Goal: Obtain resource: Download file/media

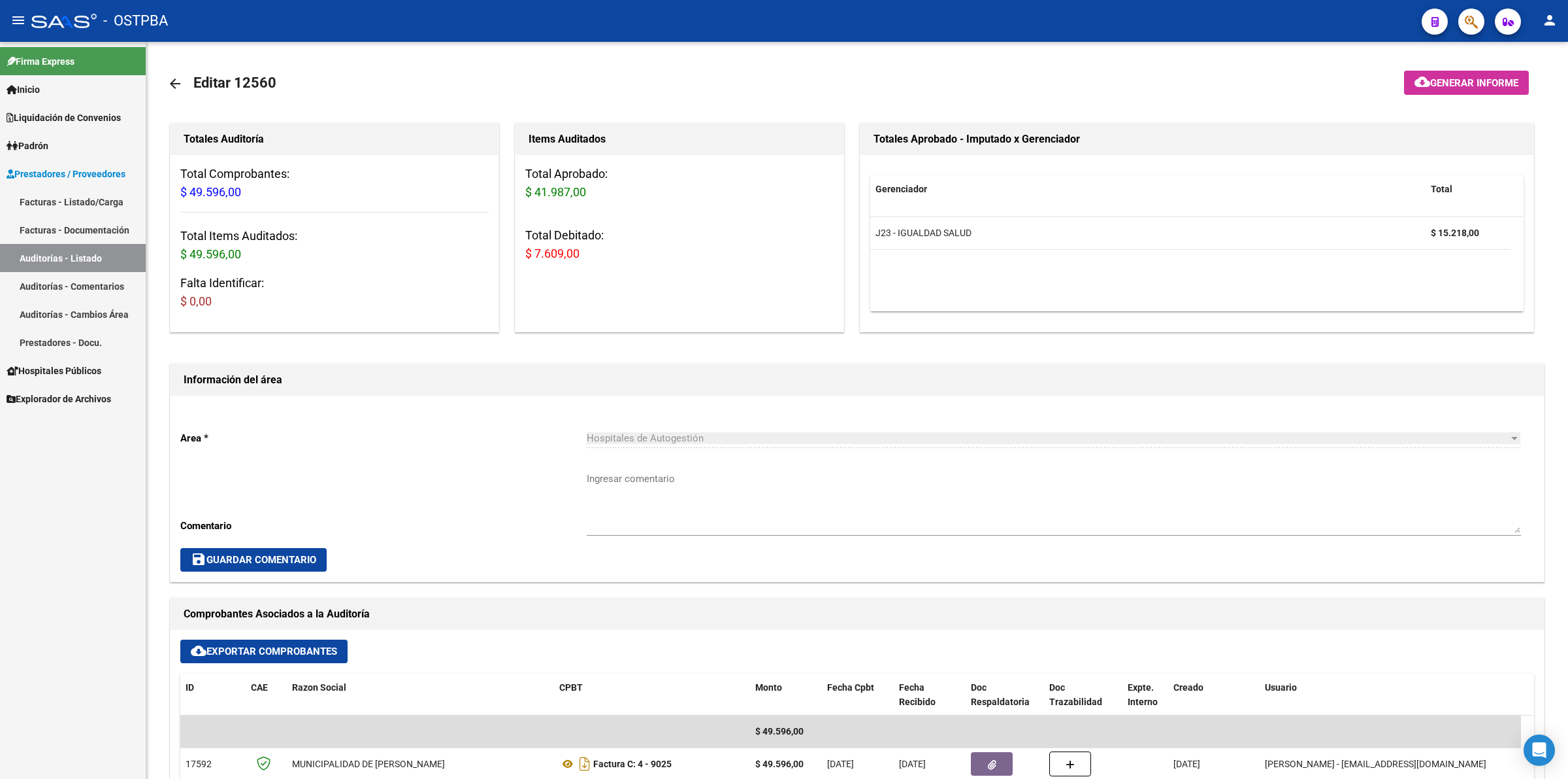
scroll to position [490, 0]
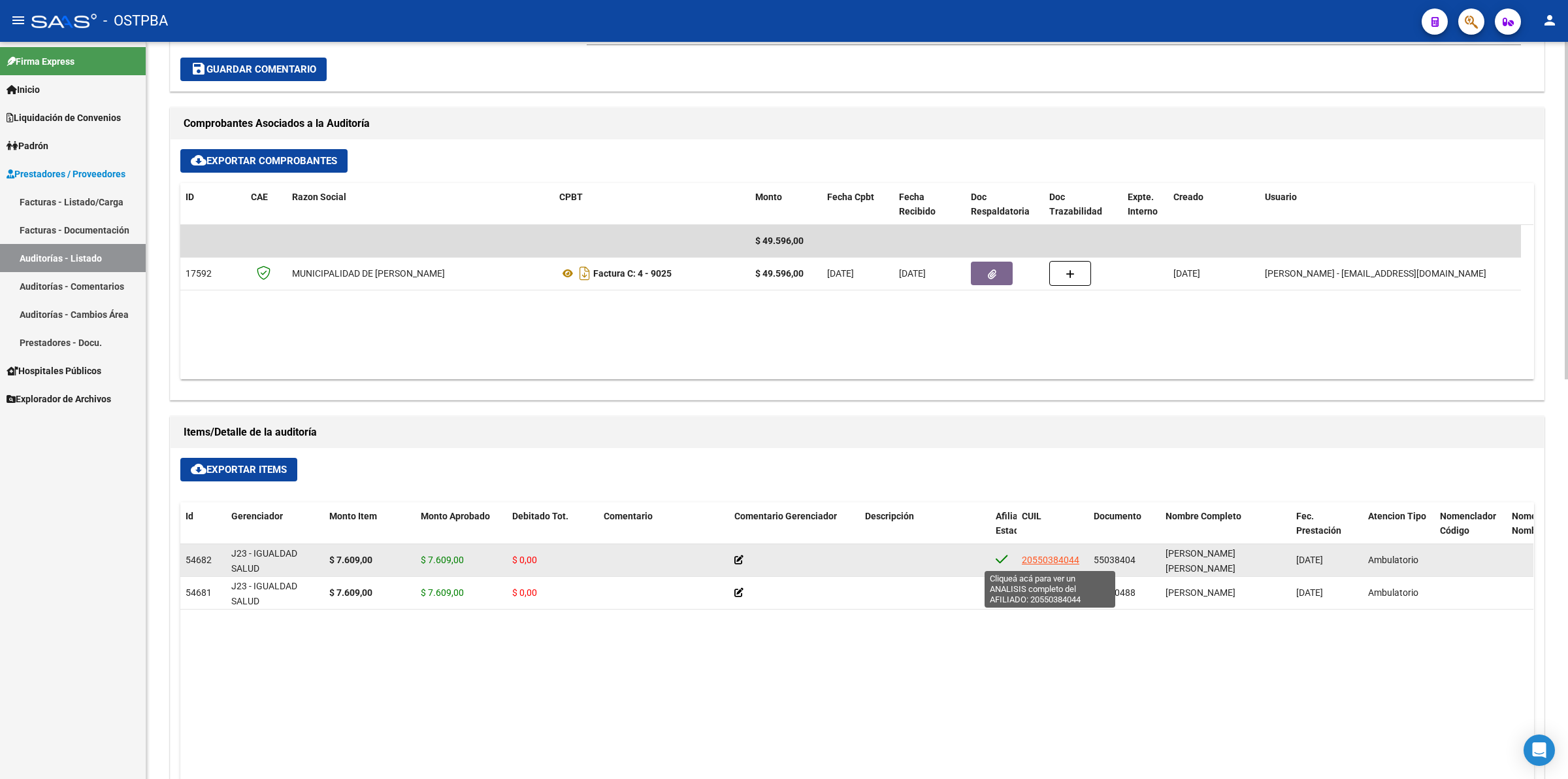
click at [1044, 561] on span "20550384044" at bounding box center [1051, 559] width 58 height 11
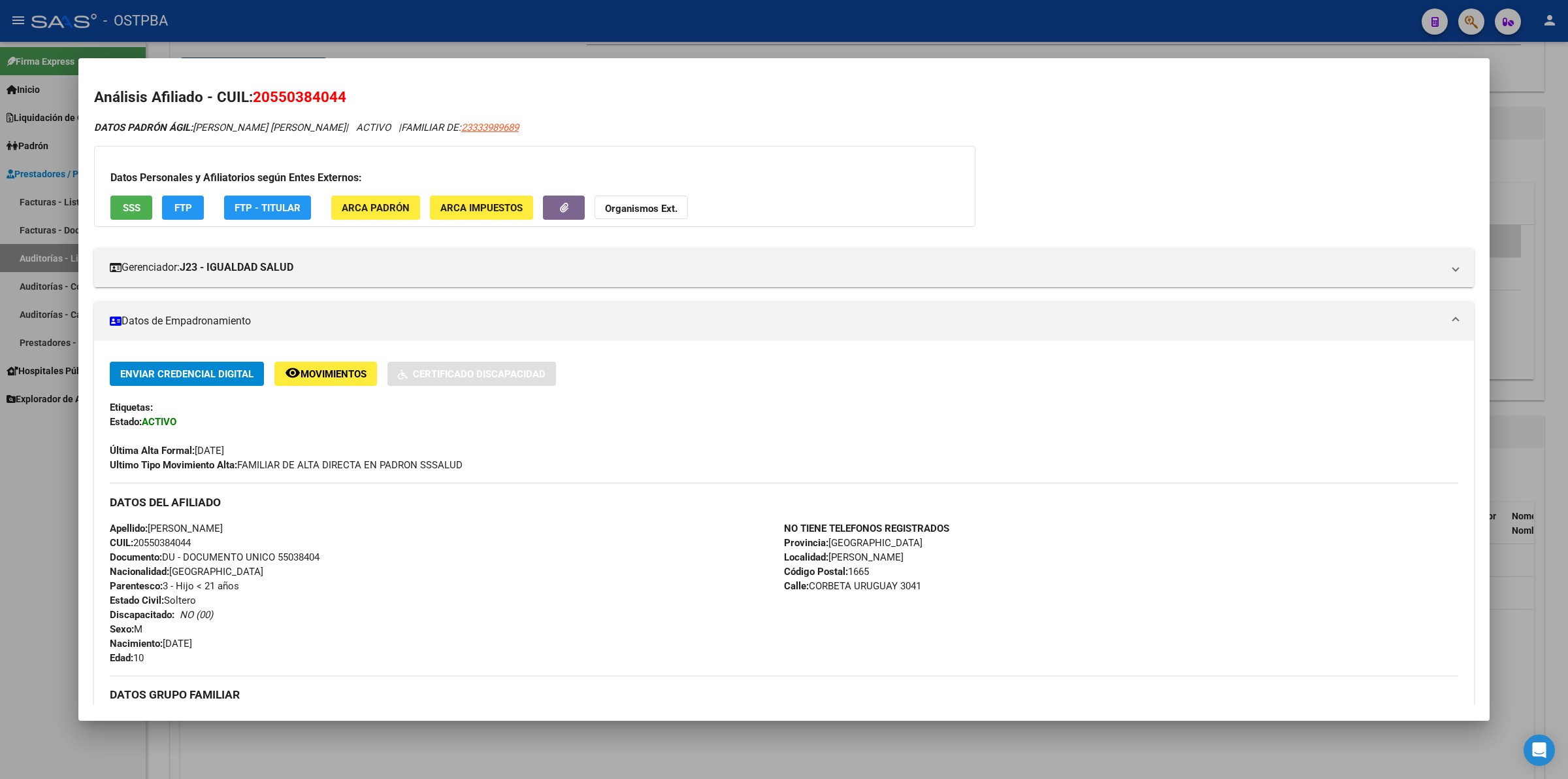
click at [1271, 144] on div "DATOS PADRÓN ÁGIL: [PERSON_NAME] [PERSON_NAME] | ACTIVO | FAMILIAR DE: 23333989…" at bounding box center [784, 618] width 1380 height 995
click at [1553, 379] on div at bounding box center [784, 389] width 1568 height 779
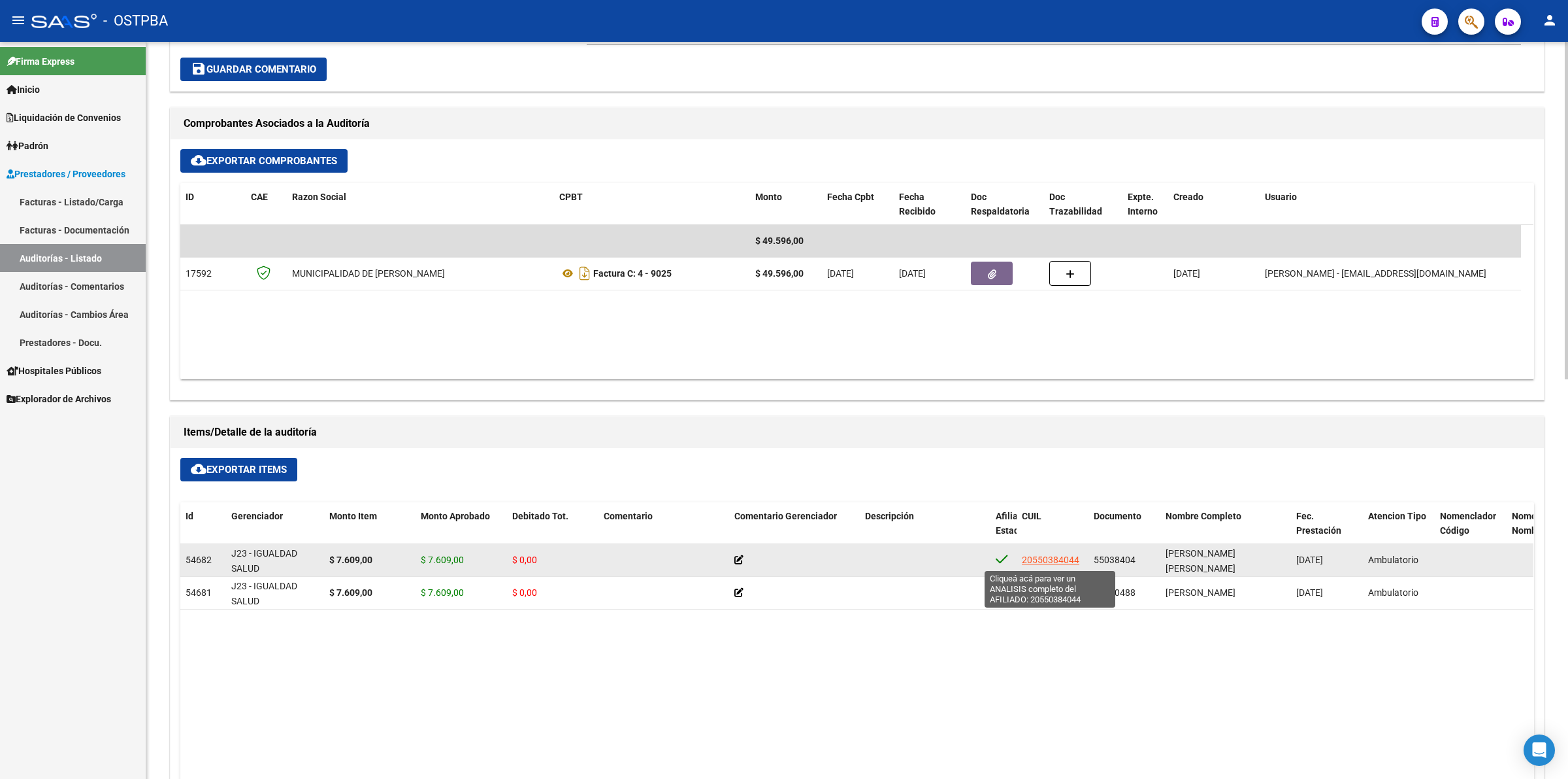
click at [1063, 561] on span "20550384044" at bounding box center [1051, 559] width 58 height 11
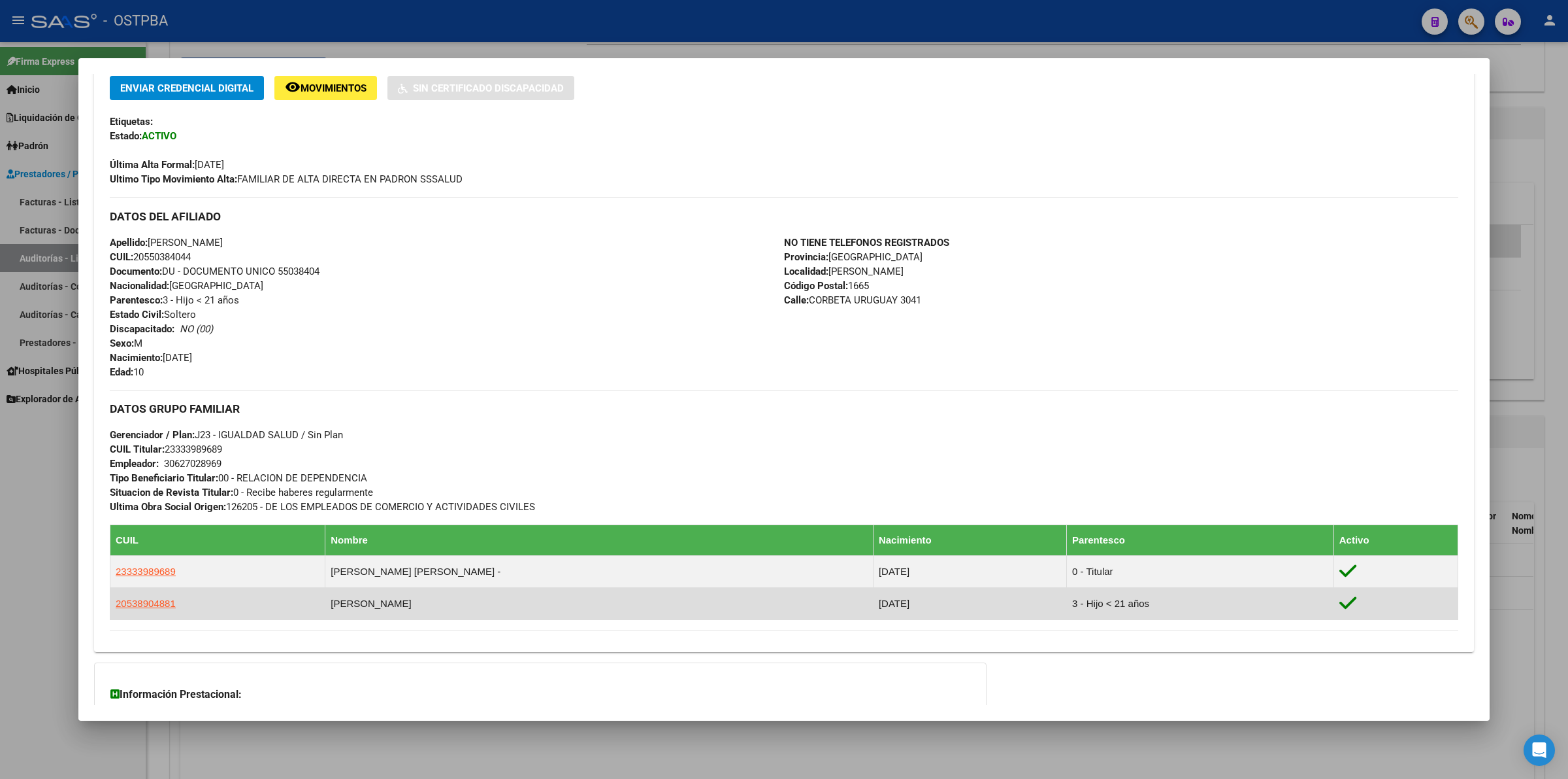
scroll to position [438, 0]
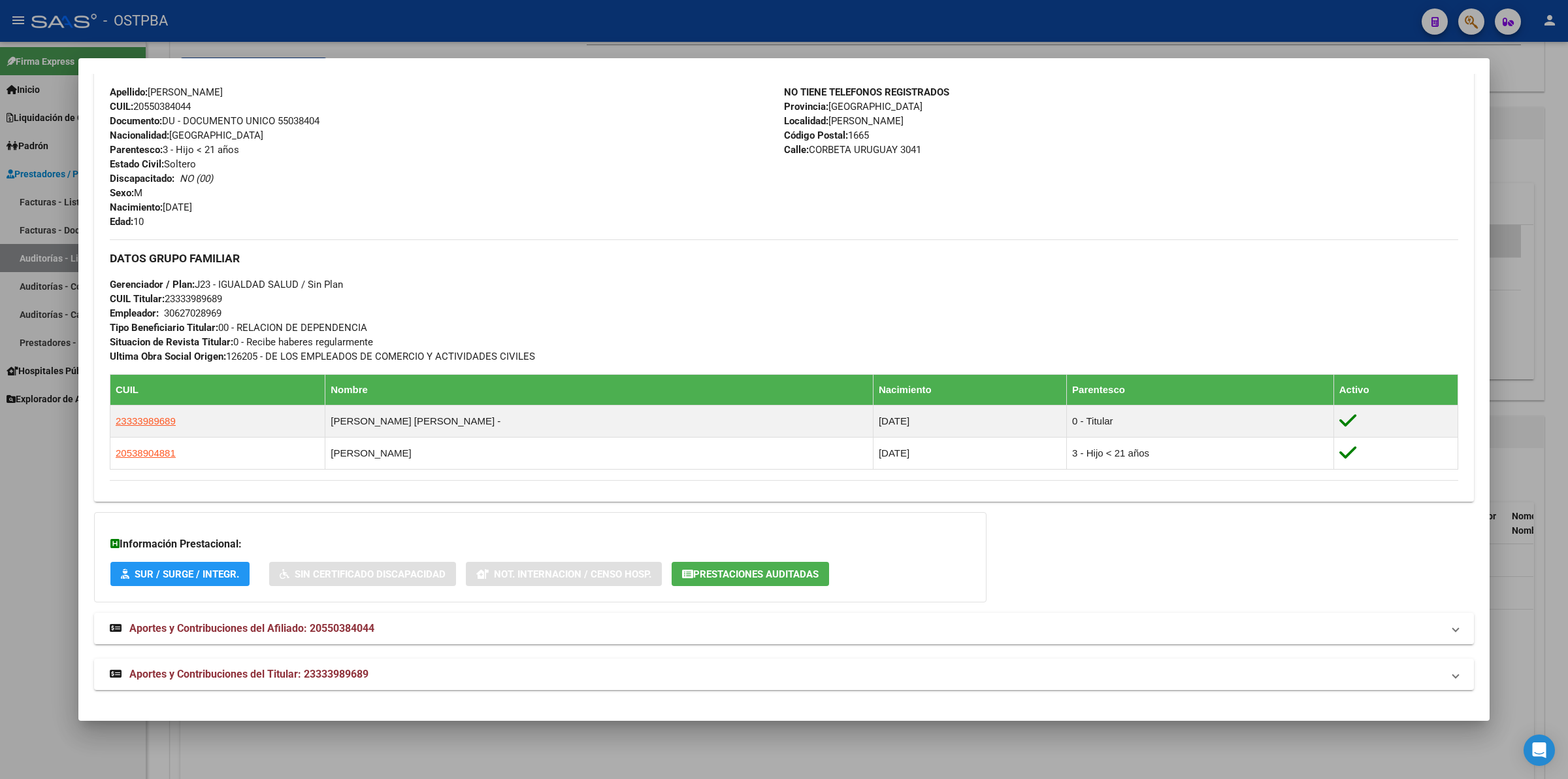
click at [1510, 194] on div at bounding box center [784, 389] width 1568 height 779
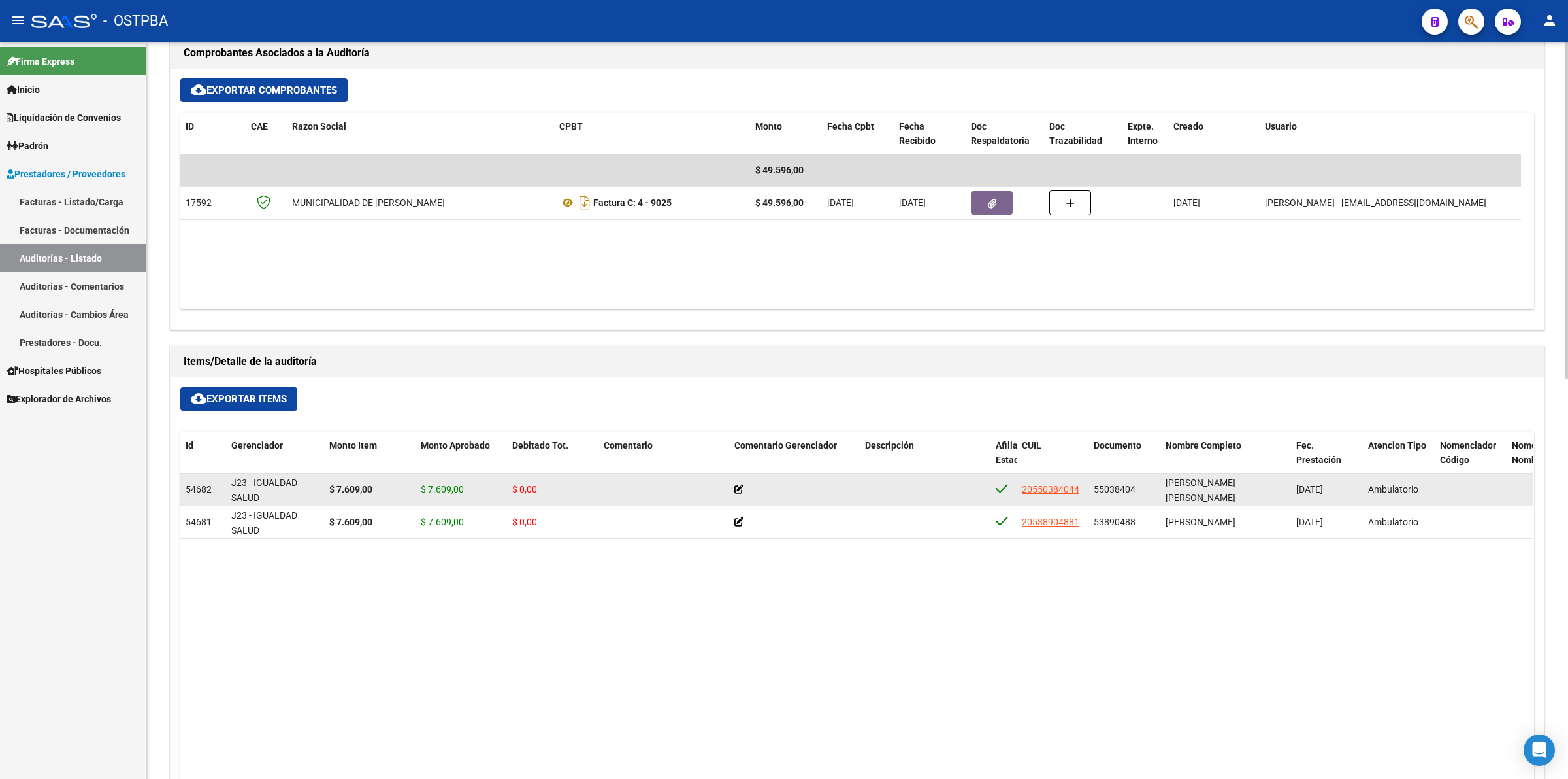
scroll to position [572, 0]
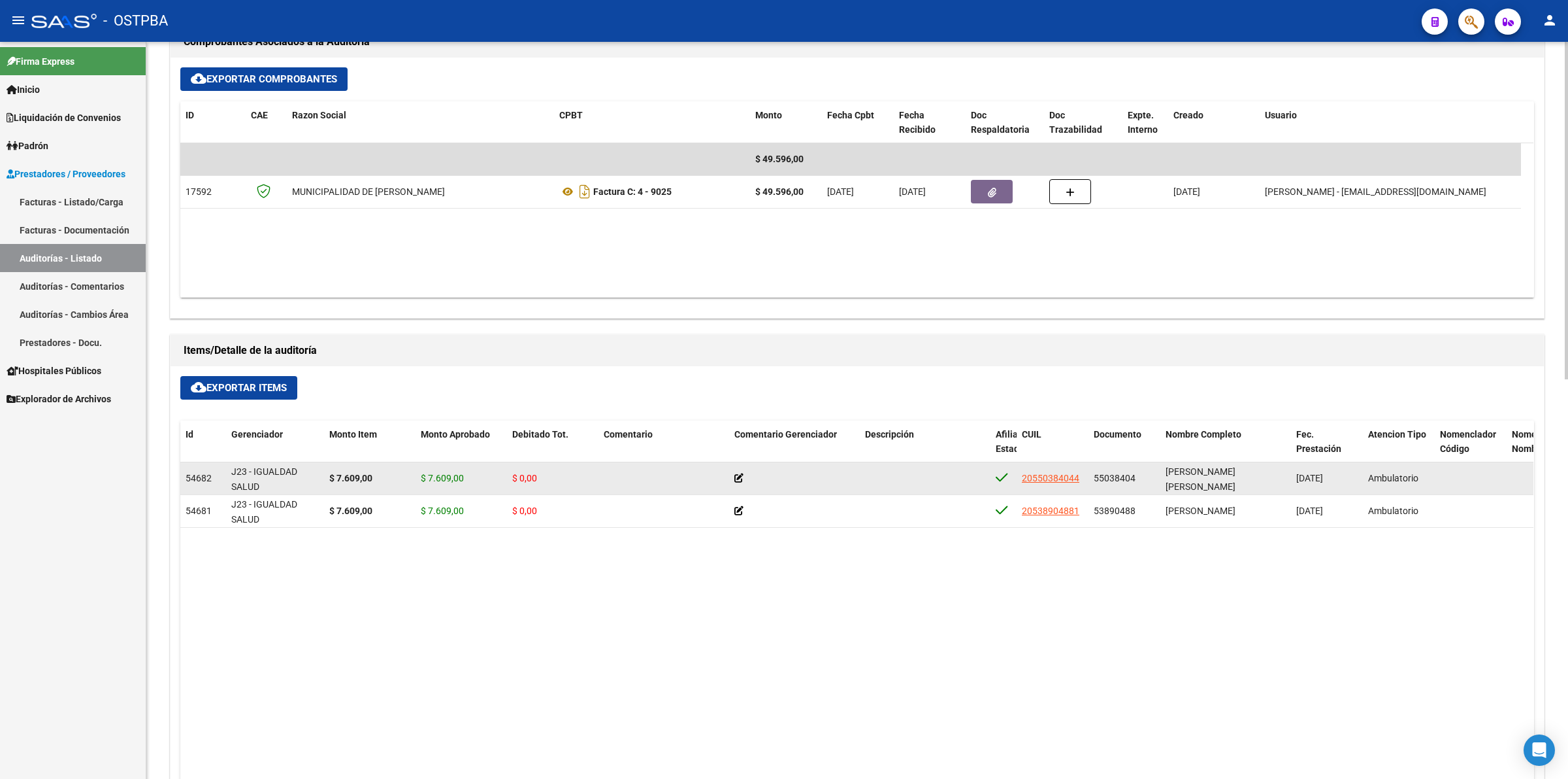
click at [1053, 484] on app-link-go-to "20550384044" at bounding box center [1051, 478] width 58 height 15
click at [1054, 471] on app-link-go-to "20550384044" at bounding box center [1051, 478] width 58 height 15
click at [1056, 478] on span "20550384044" at bounding box center [1051, 478] width 58 height 11
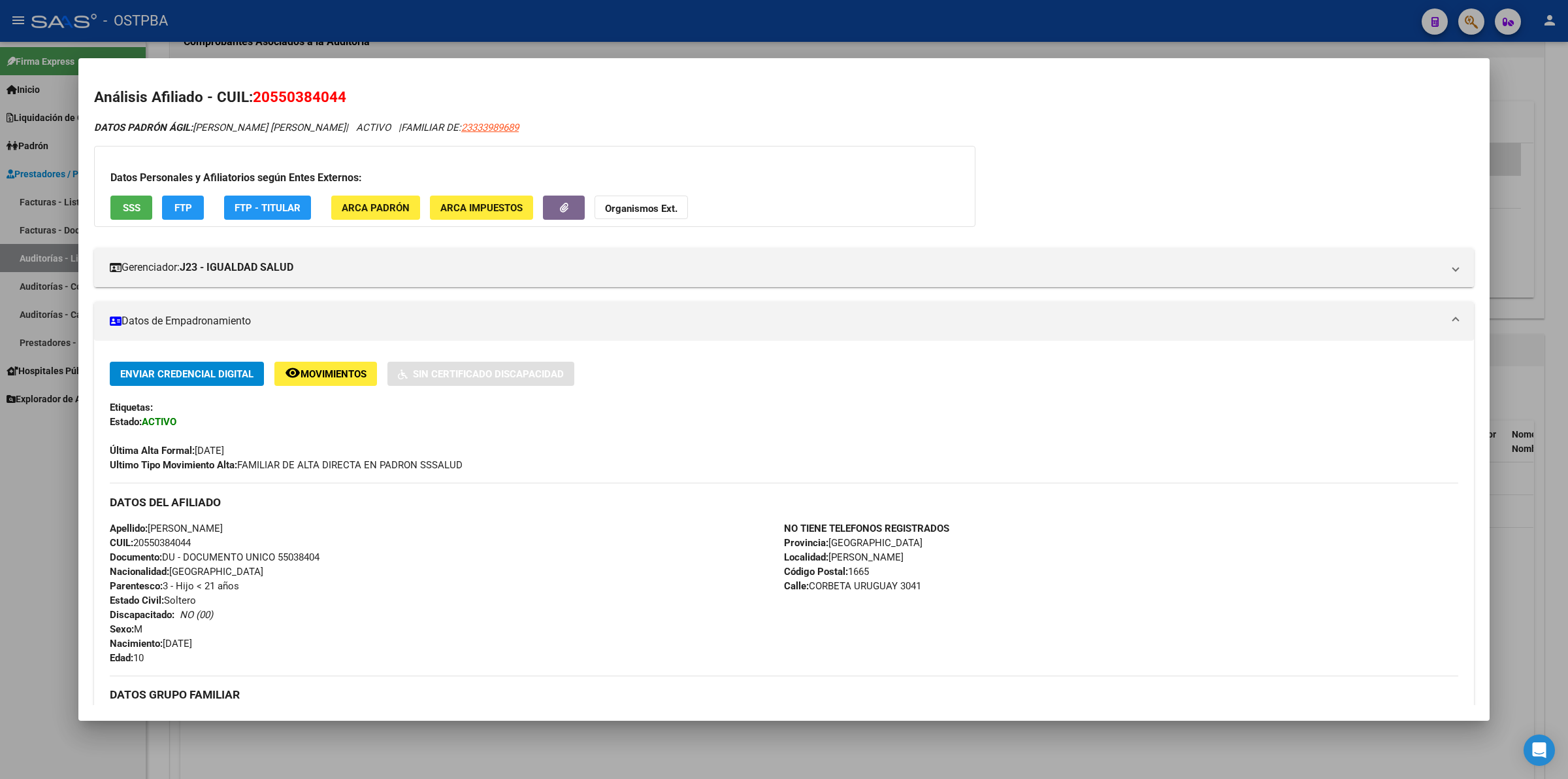
click at [1566, 495] on div at bounding box center [784, 389] width 1568 height 779
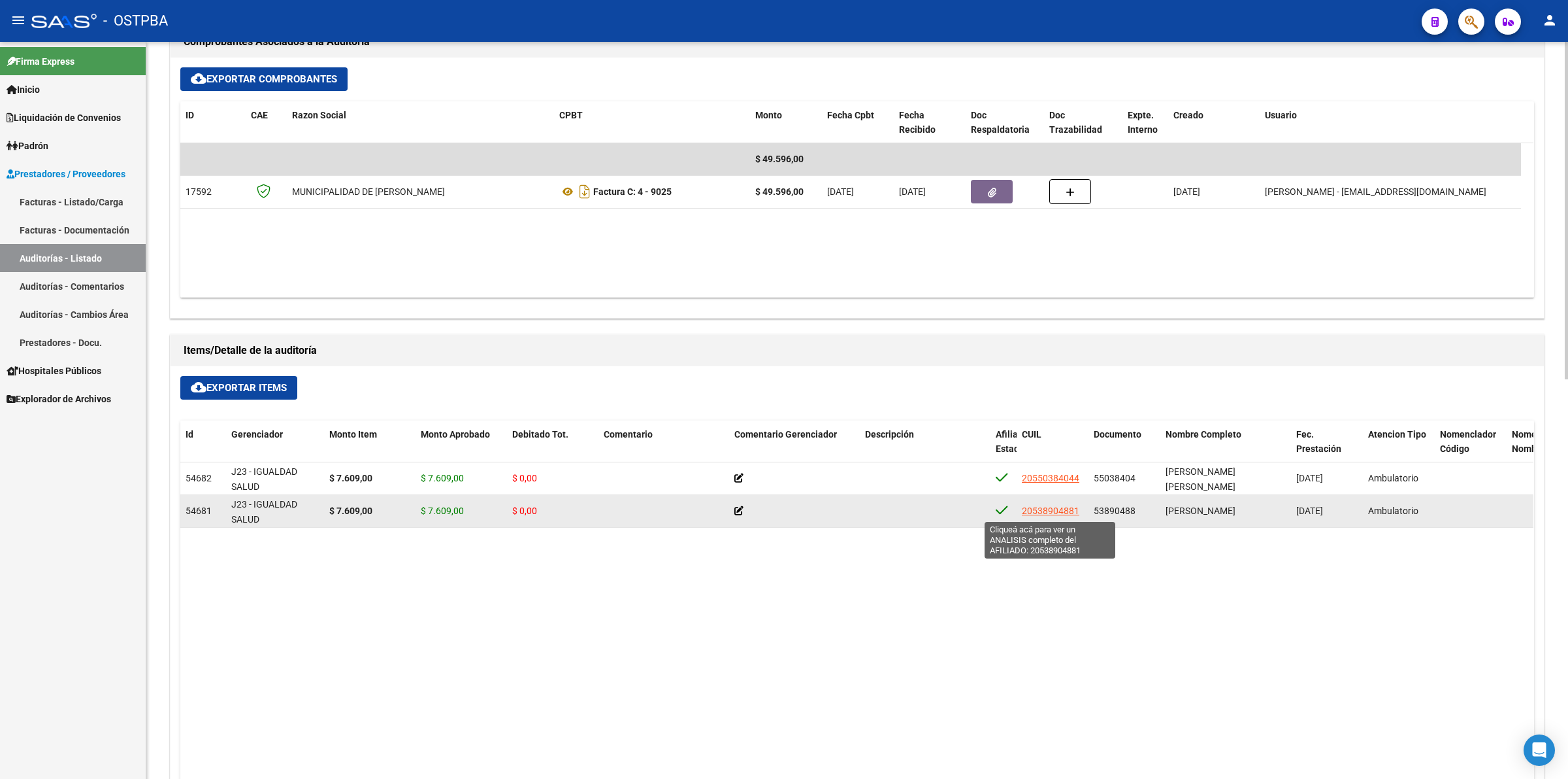
click at [1043, 506] on span "20538904881" at bounding box center [1051, 510] width 58 height 11
type textarea "20538904881"
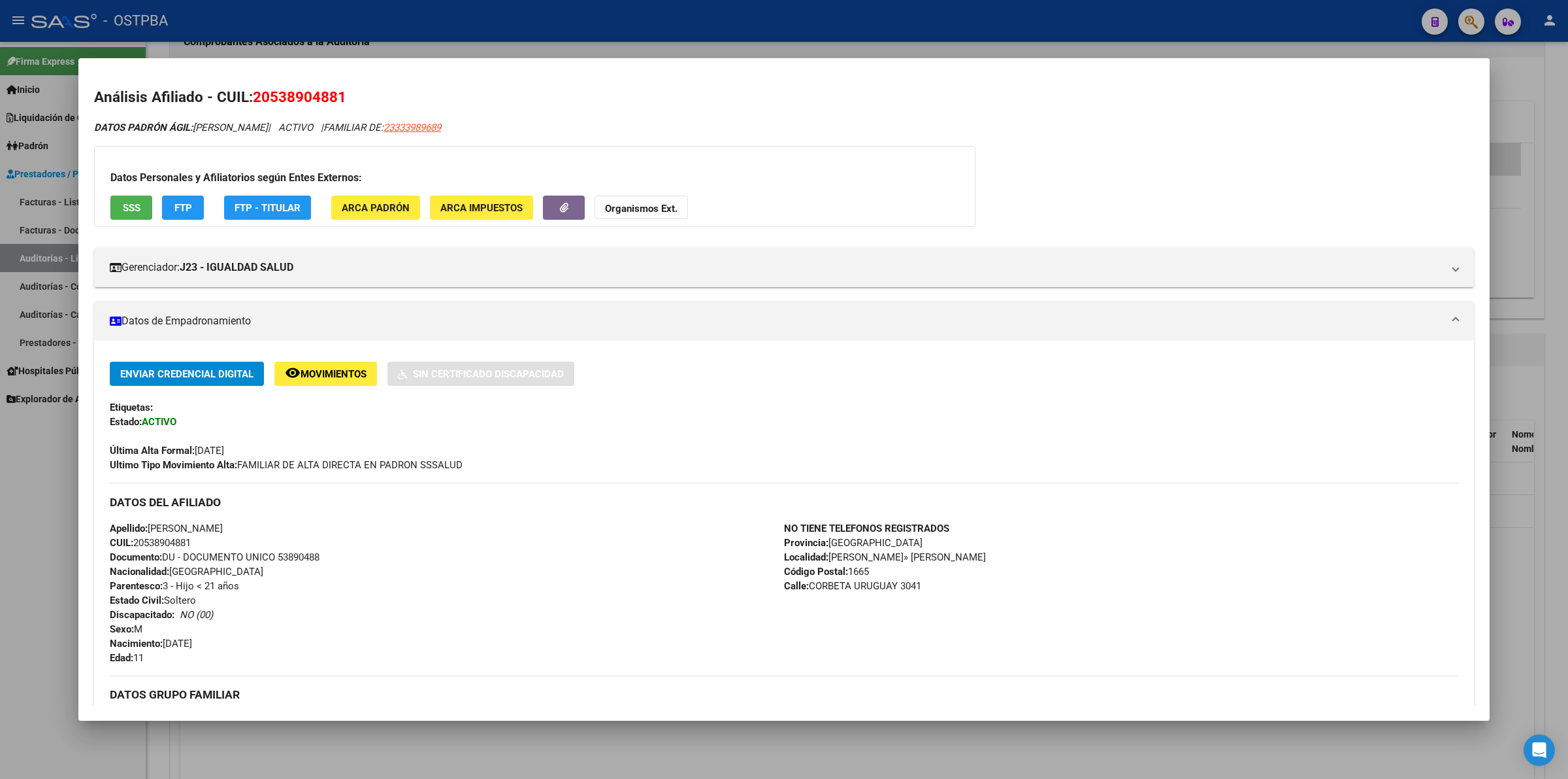
click at [854, 111] on div "Análisis Afiliado - CUIL: 20538904881 DATOS PADRÓN ÁGIL: [PERSON_NAME] | ACTIVO…" at bounding box center [784, 614] width 1380 height 1055
click at [1543, 370] on div at bounding box center [784, 389] width 1568 height 779
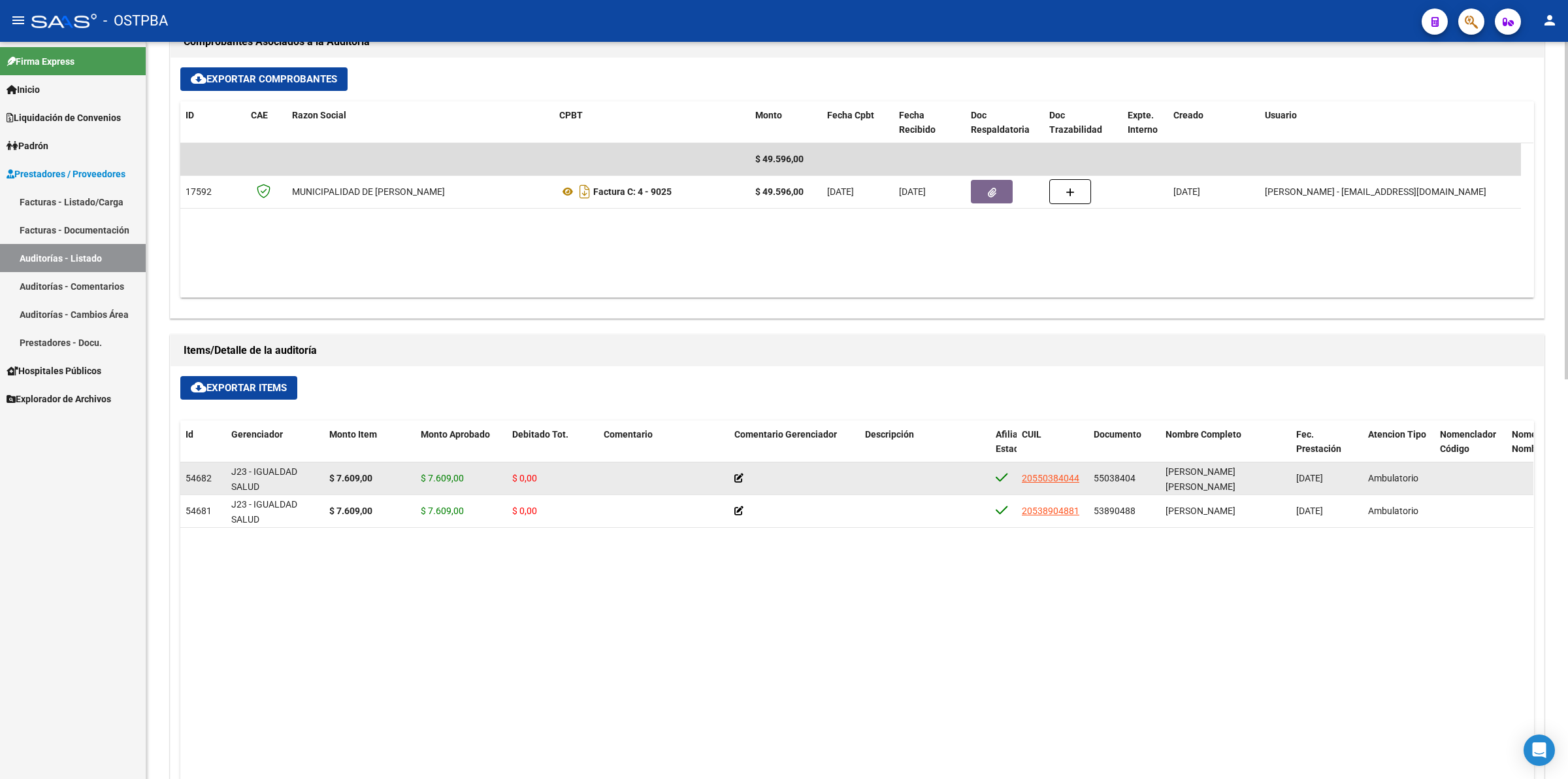
click at [743, 476] on icon at bounding box center [739, 478] width 9 height 9
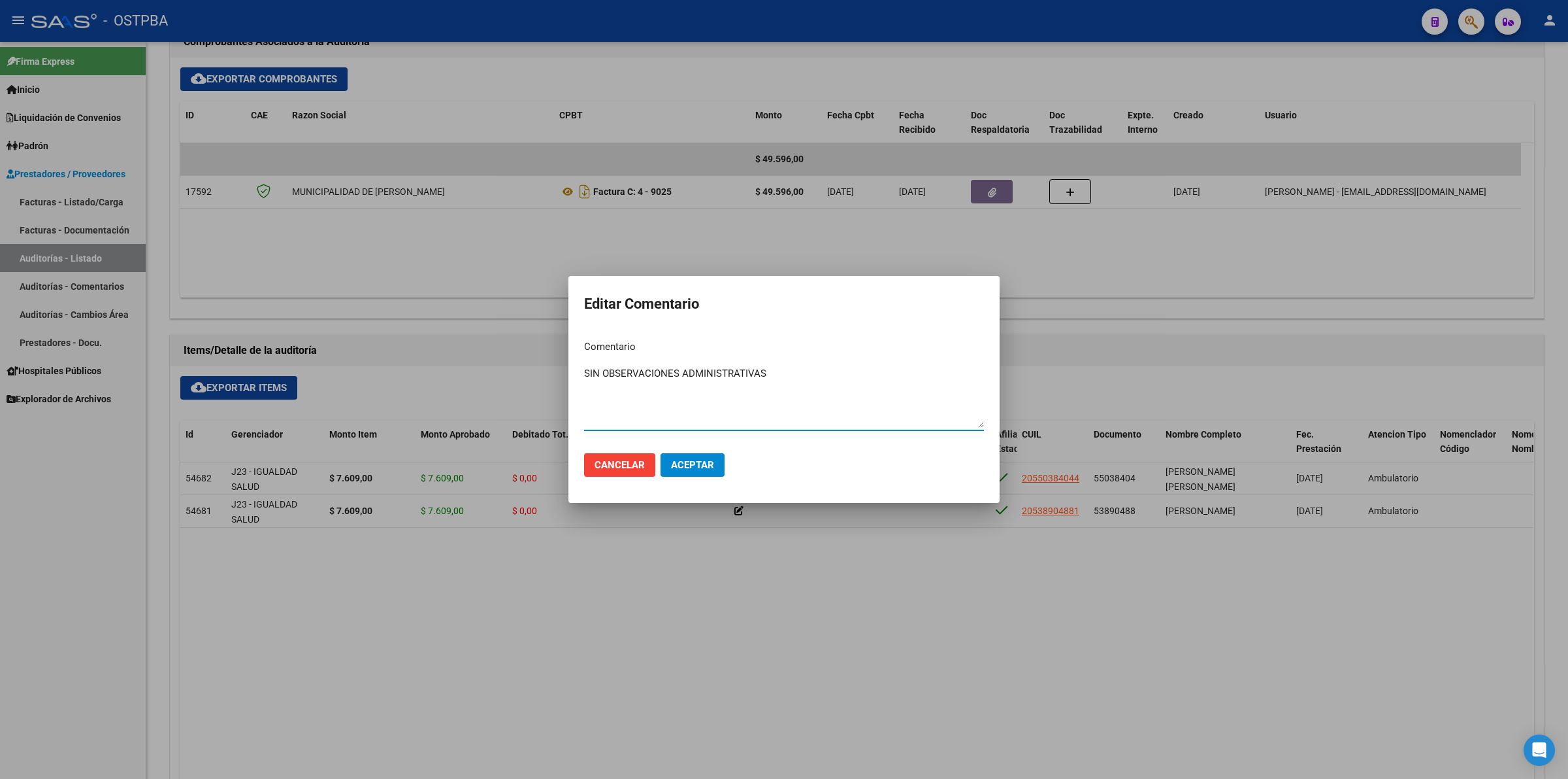
drag, startPoint x: 785, startPoint y: 371, endPoint x: 563, endPoint y: 371, distance: 222.0
click at [563, 371] on div "Editar Comentario Comentario SIN OBSERVACIONES ADMINISTRATIVAS Ingresar el come…" at bounding box center [784, 389] width 1568 height 779
type textarea "SIN OBSERVACIONES ADMINISTRATIVAS"
click at [687, 467] on span "Aceptar" at bounding box center [692, 465] width 43 height 12
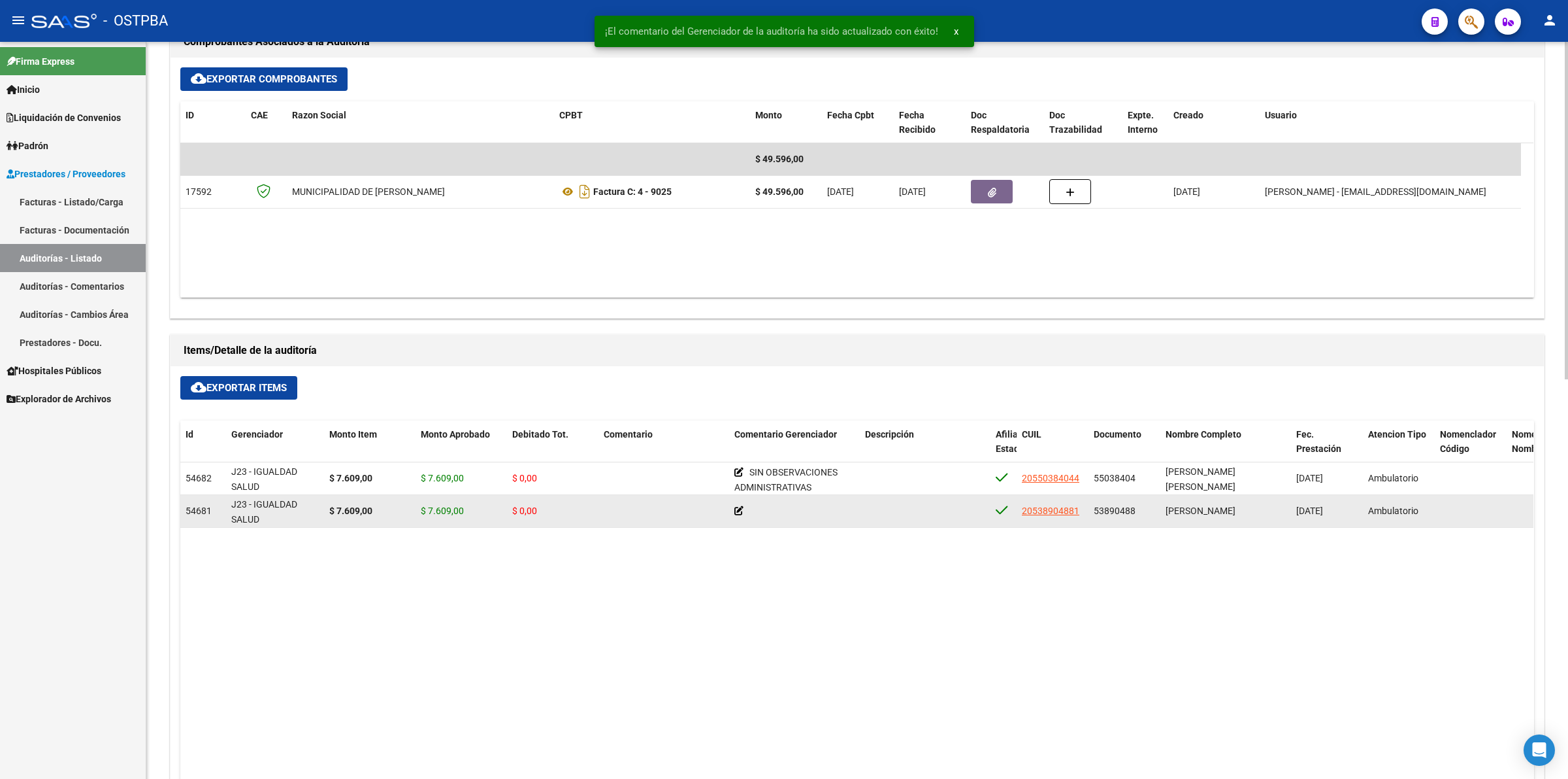
click at [737, 507] on icon at bounding box center [739, 510] width 9 height 9
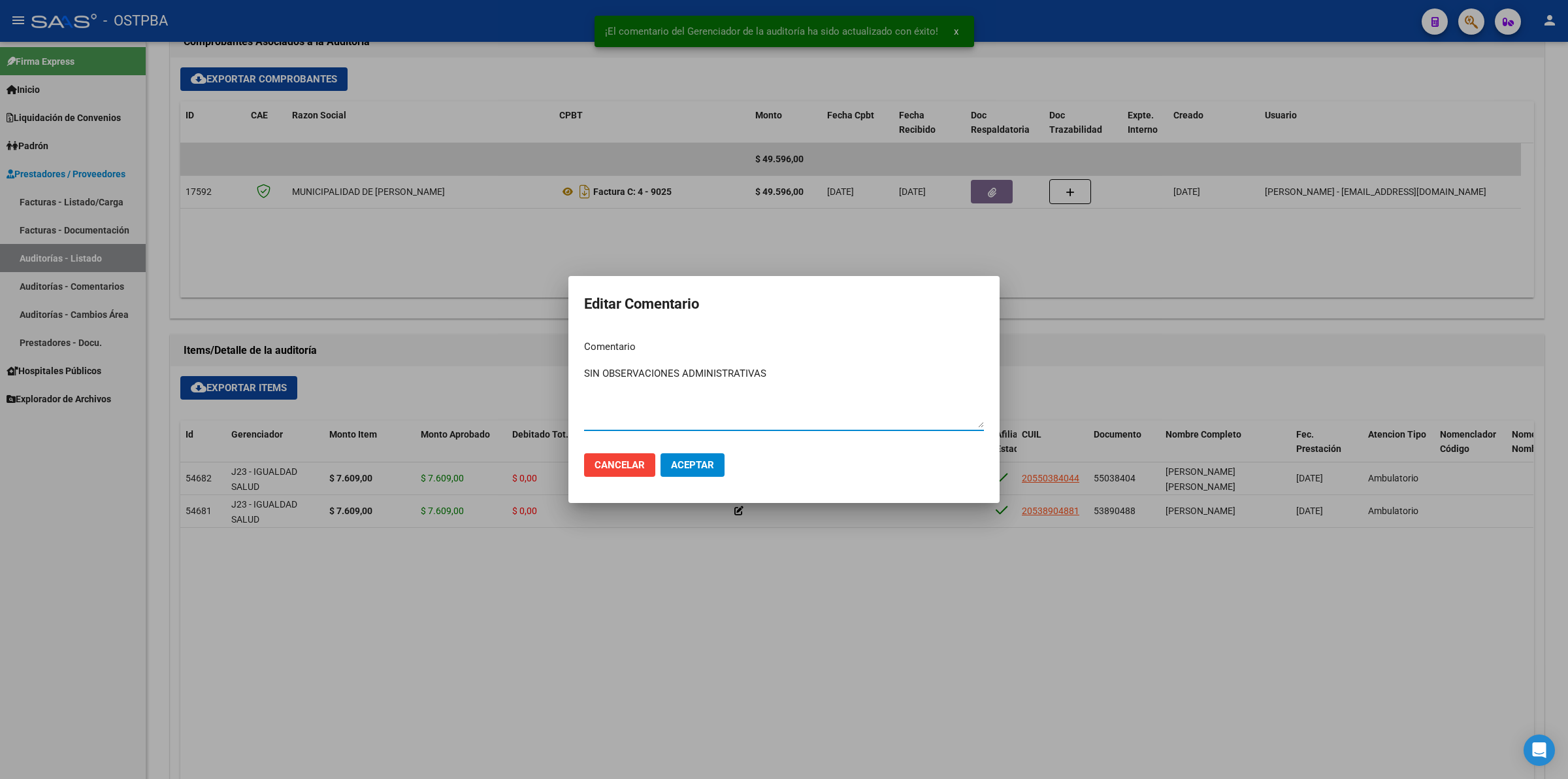
type textarea "SIN OBSERVACIONES ADMINISTRATIVAS"
click at [697, 467] on span "Aceptar" at bounding box center [692, 465] width 43 height 12
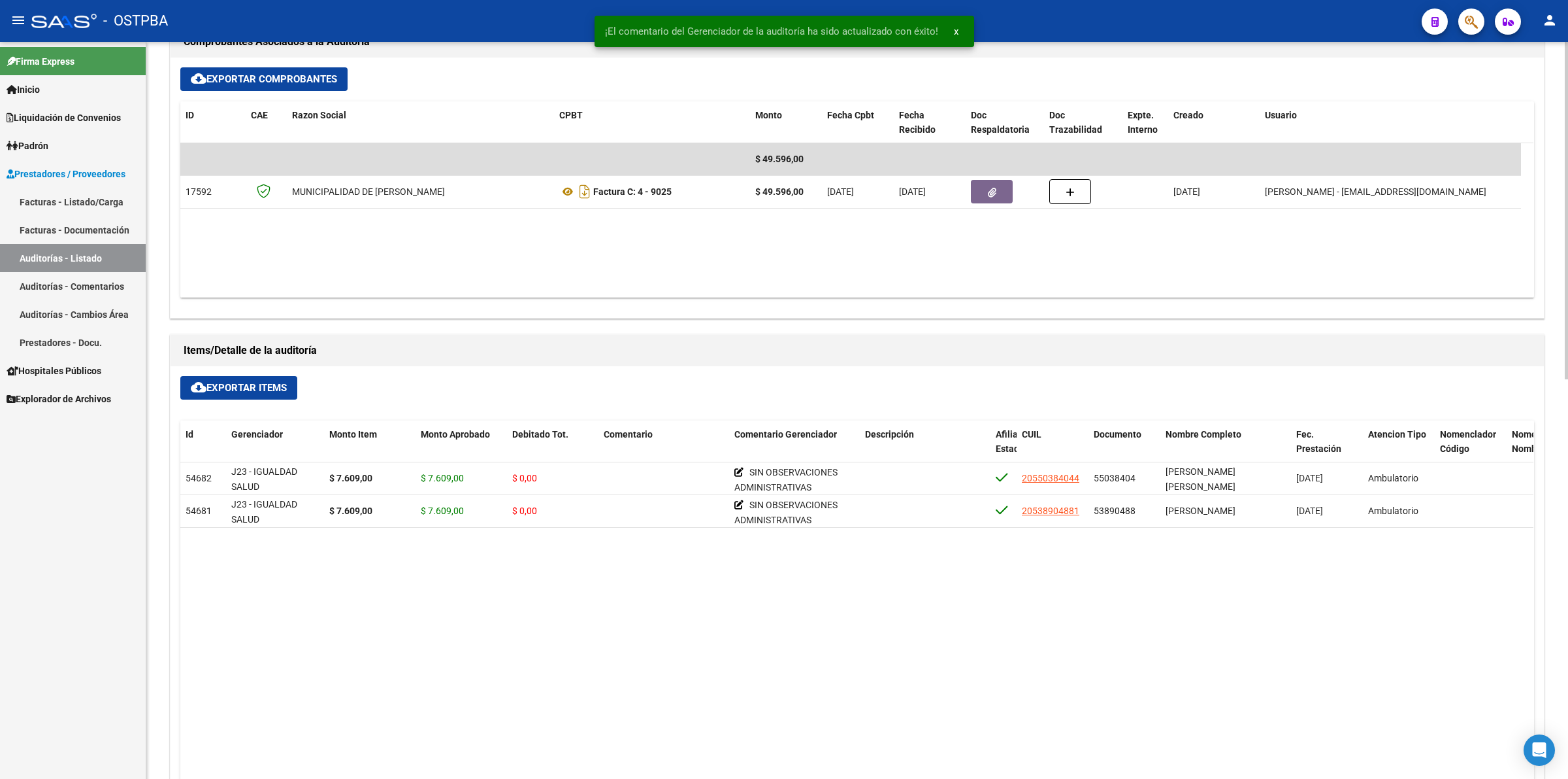
drag, startPoint x: 774, startPoint y: 596, endPoint x: 792, endPoint y: 589, distance: 19.3
click at [775, 596] on datatable-body "54682 J23 - IGUALDAD SALUD $ 7.609,00 $ 7.609,00 $ 0,00 SIN OBSERVACIONES ADMIN…" at bounding box center [856, 697] width 1353 height 471
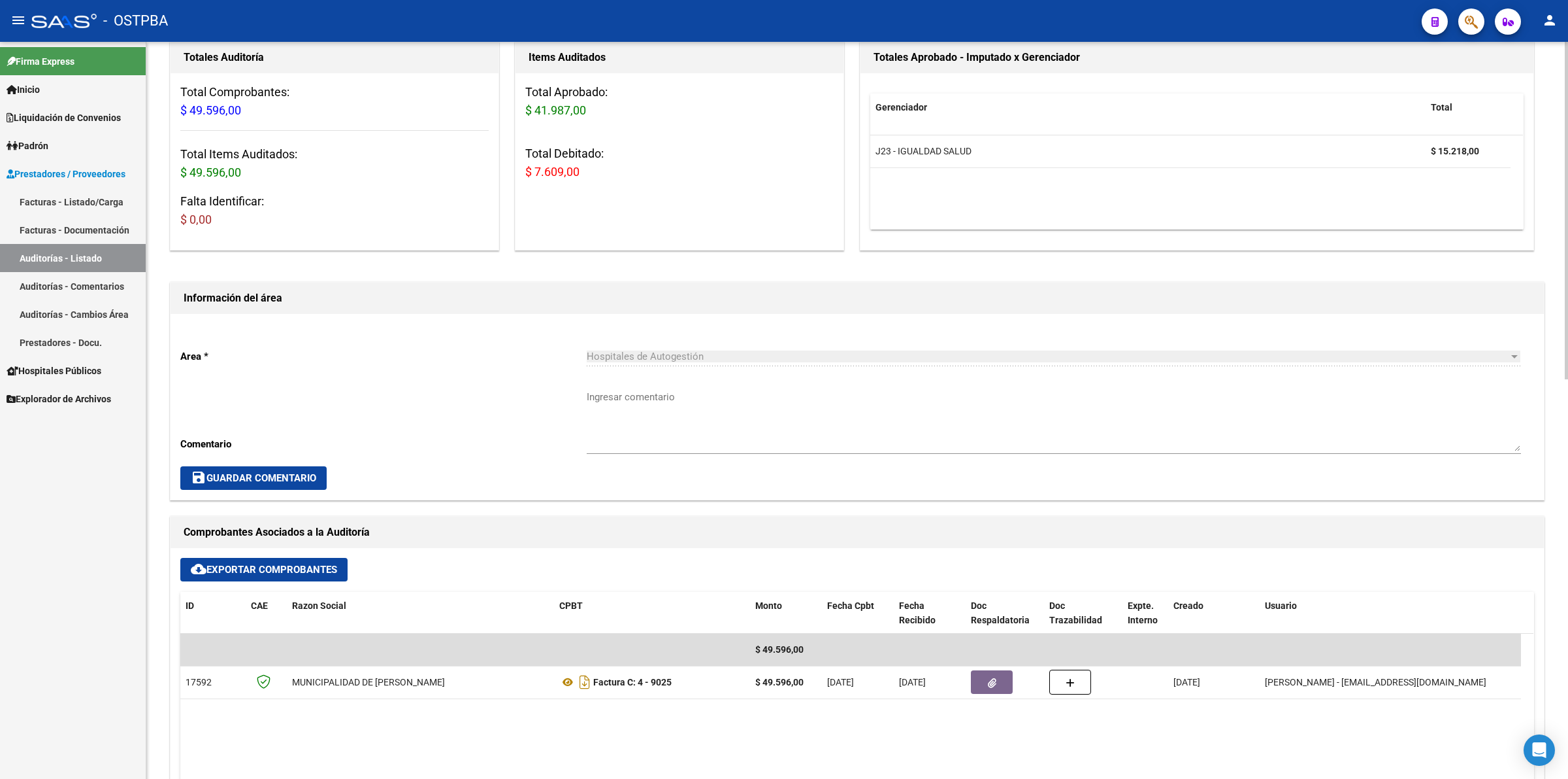
scroll to position [0, 0]
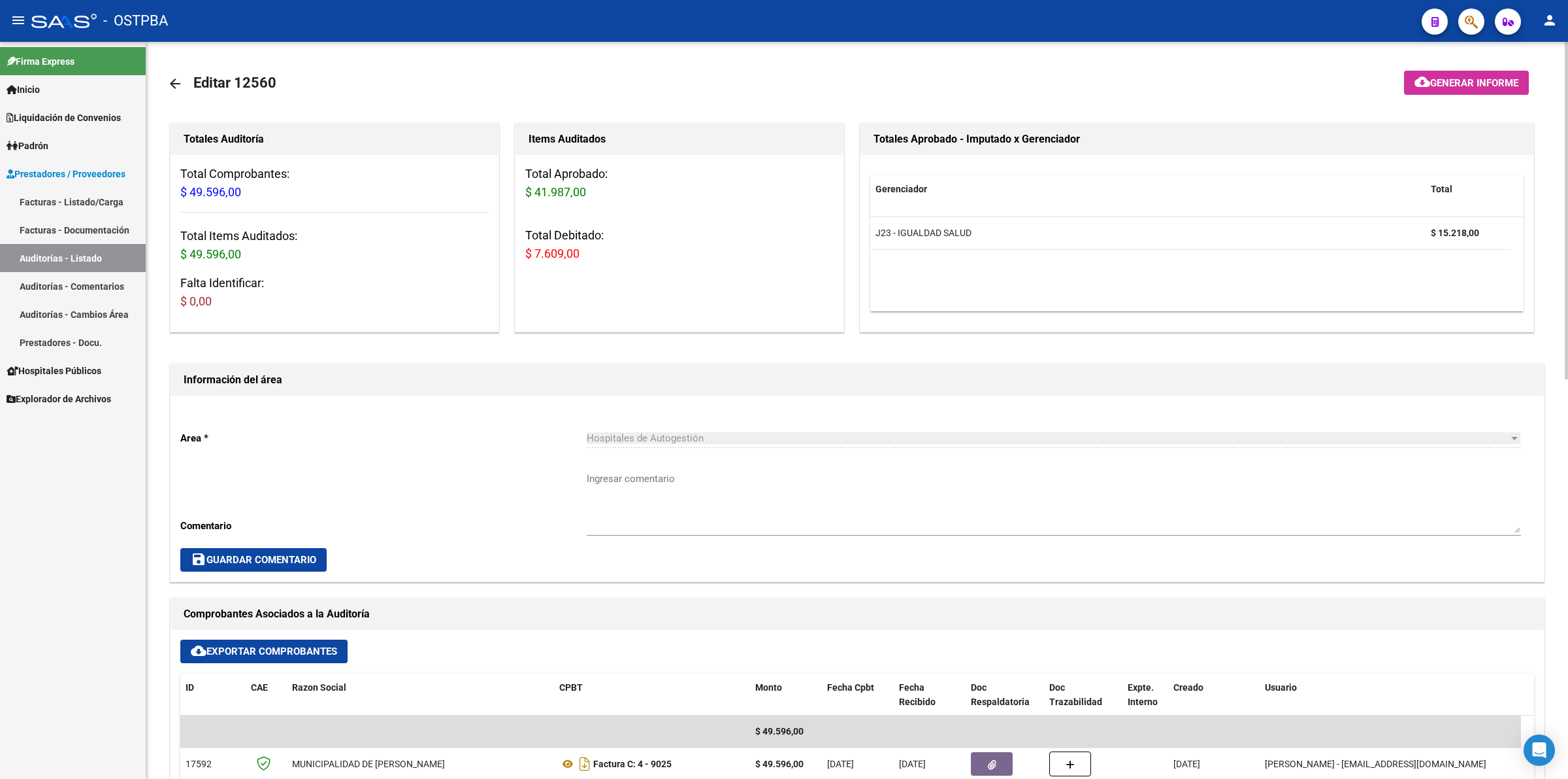
click at [1503, 86] on span "Generar informe" at bounding box center [1475, 84] width 88 height 12
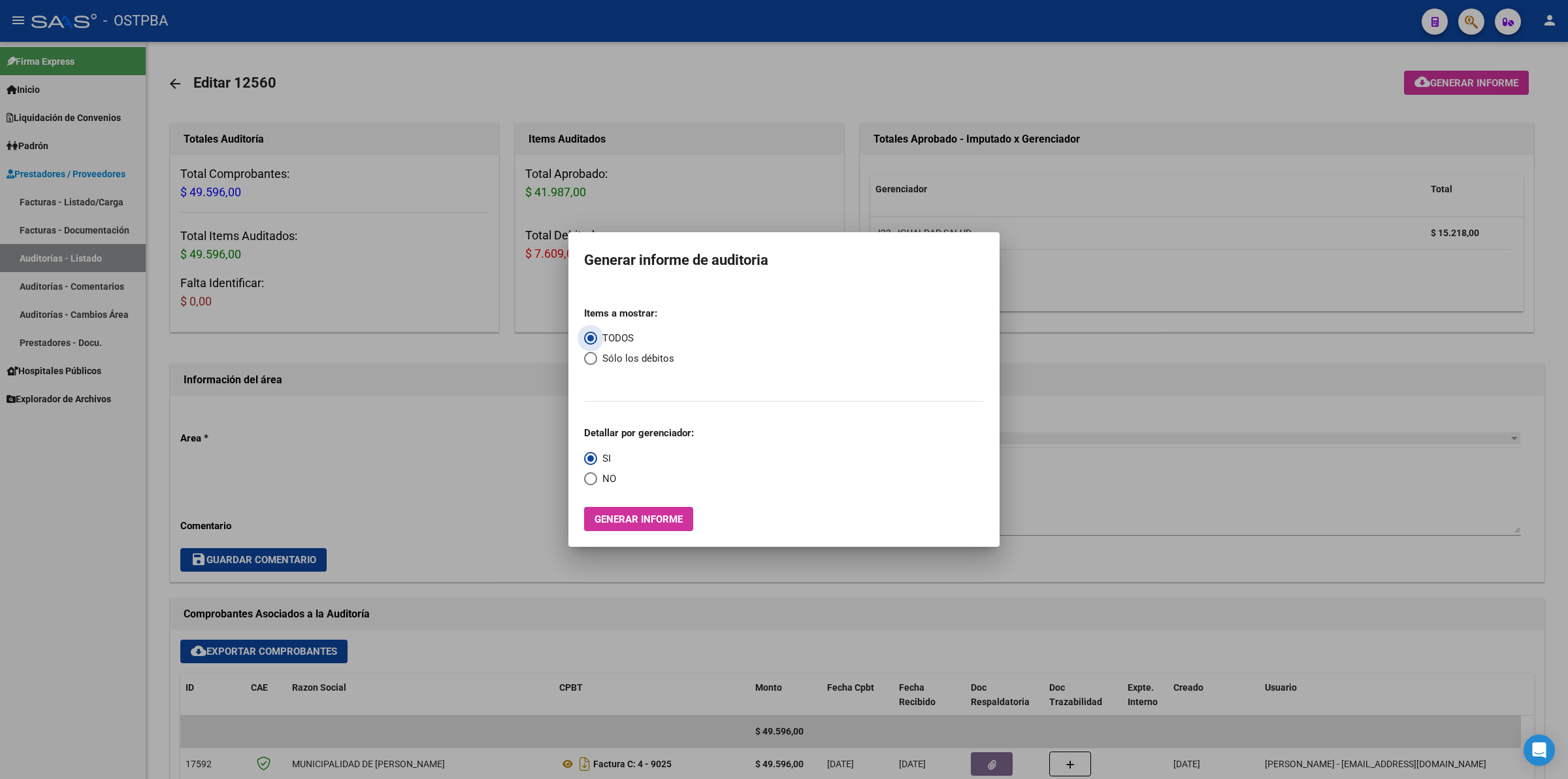
click at [641, 515] on span "Generar informe" at bounding box center [638, 519] width 88 height 12
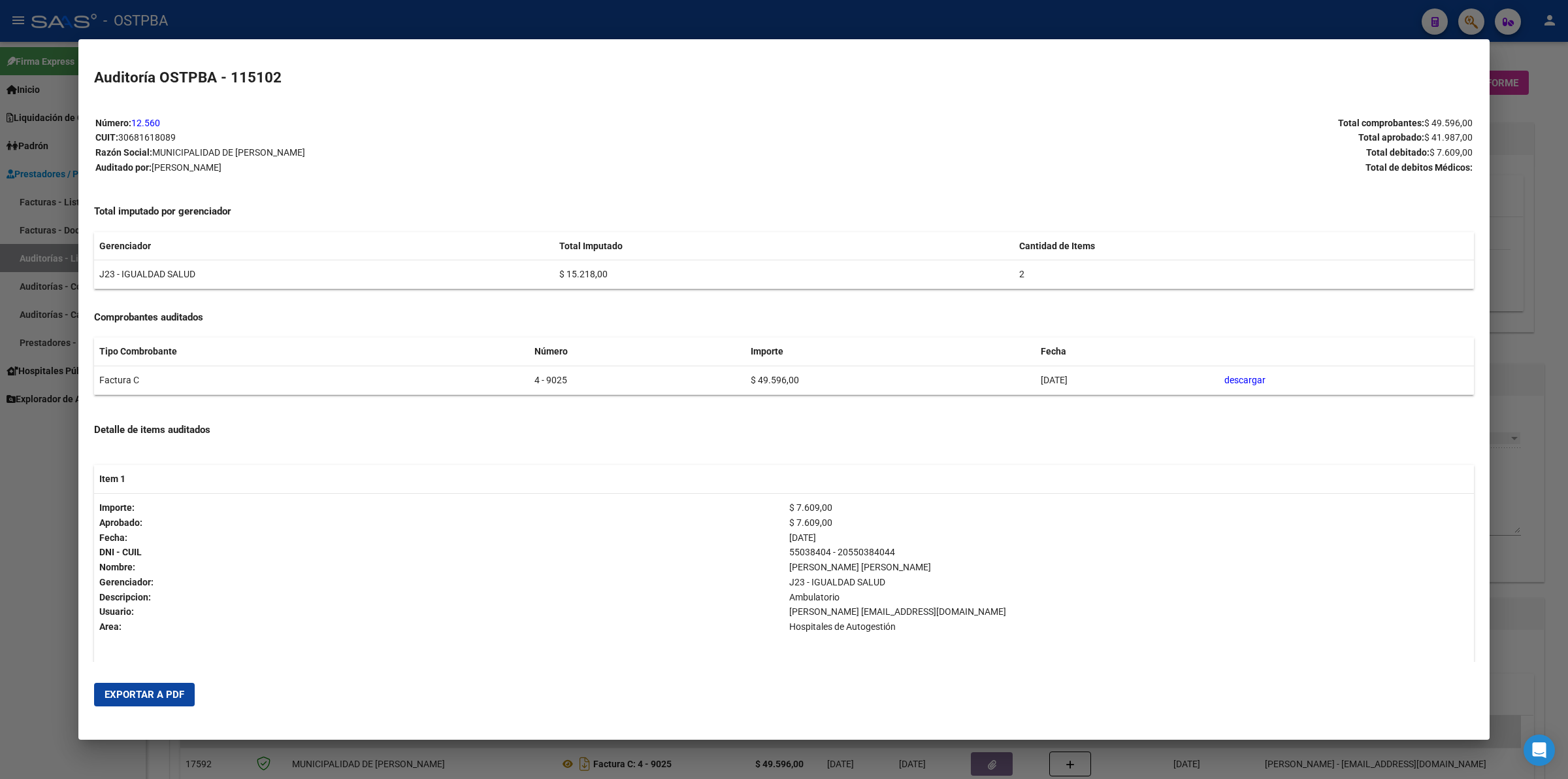
click at [170, 695] on span "Exportar a PDF" at bounding box center [144, 694] width 80 height 12
click at [1154, 209] on h4 "Total imputado por gerenciador" at bounding box center [784, 211] width 1380 height 15
click at [1567, 409] on div at bounding box center [784, 389] width 1568 height 779
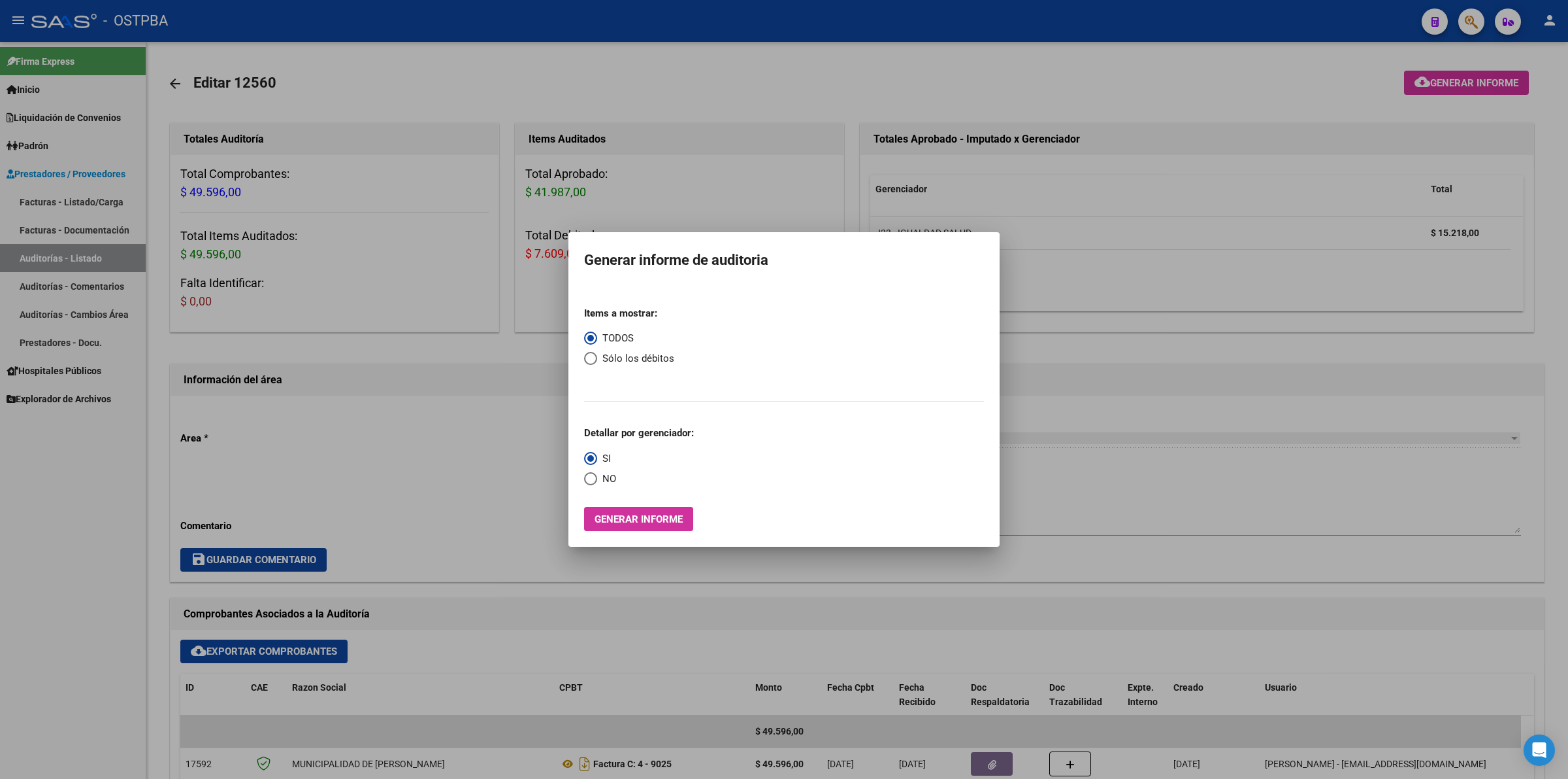
click at [1231, 218] on div at bounding box center [784, 389] width 1568 height 779
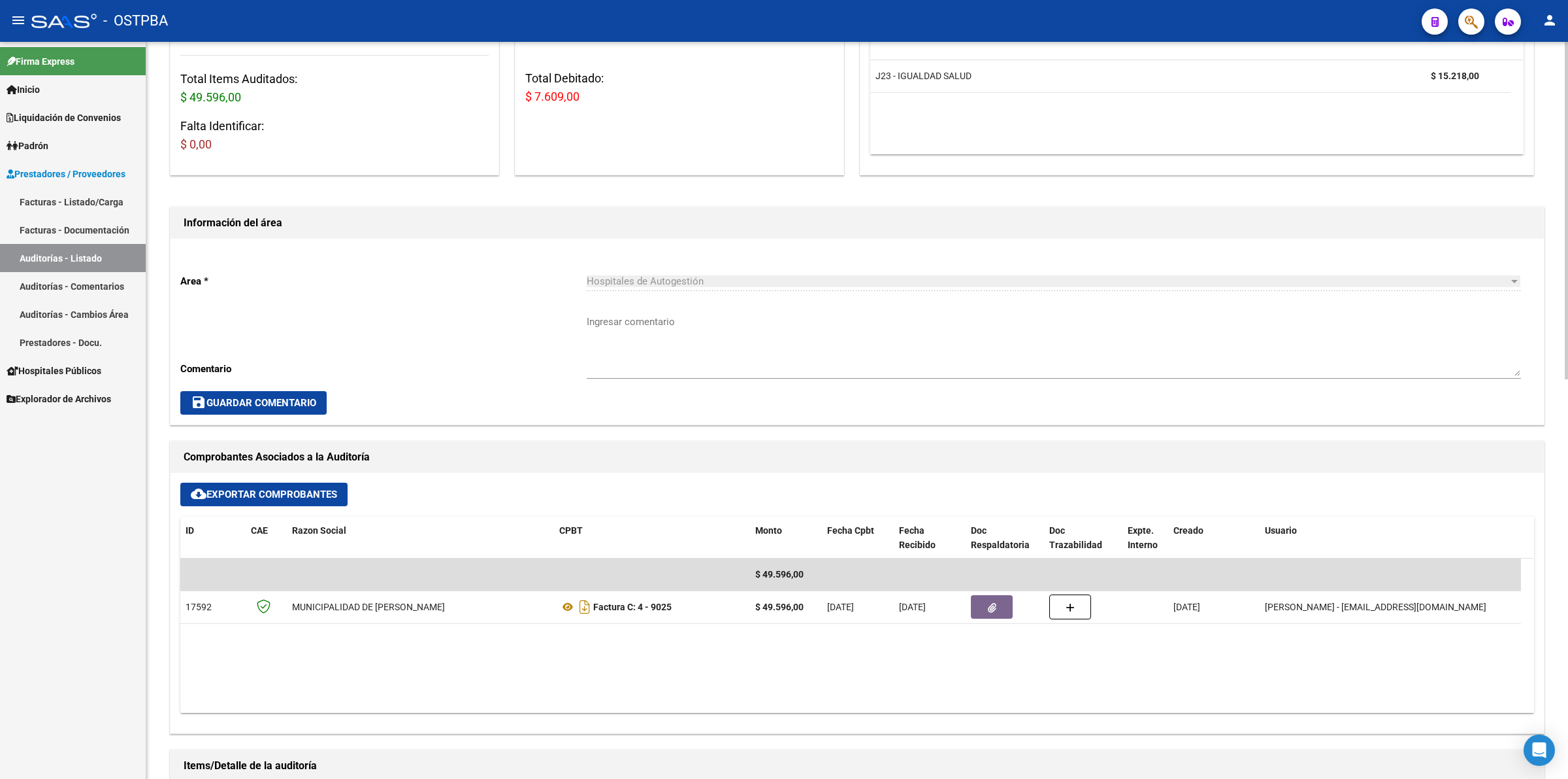
scroll to position [163, 0]
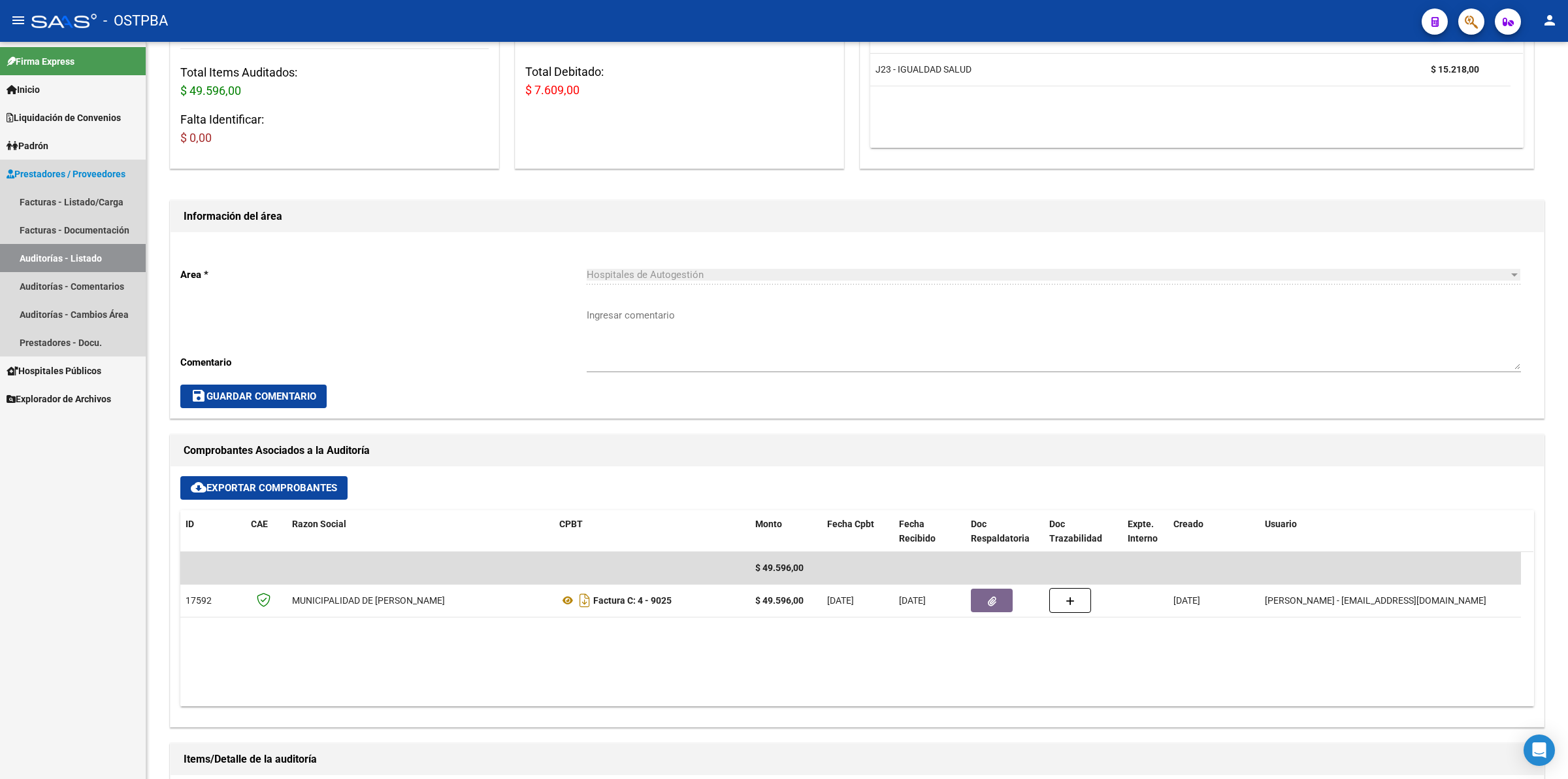
click at [117, 250] on link "Auditorías - Listado" at bounding box center [73, 258] width 146 height 28
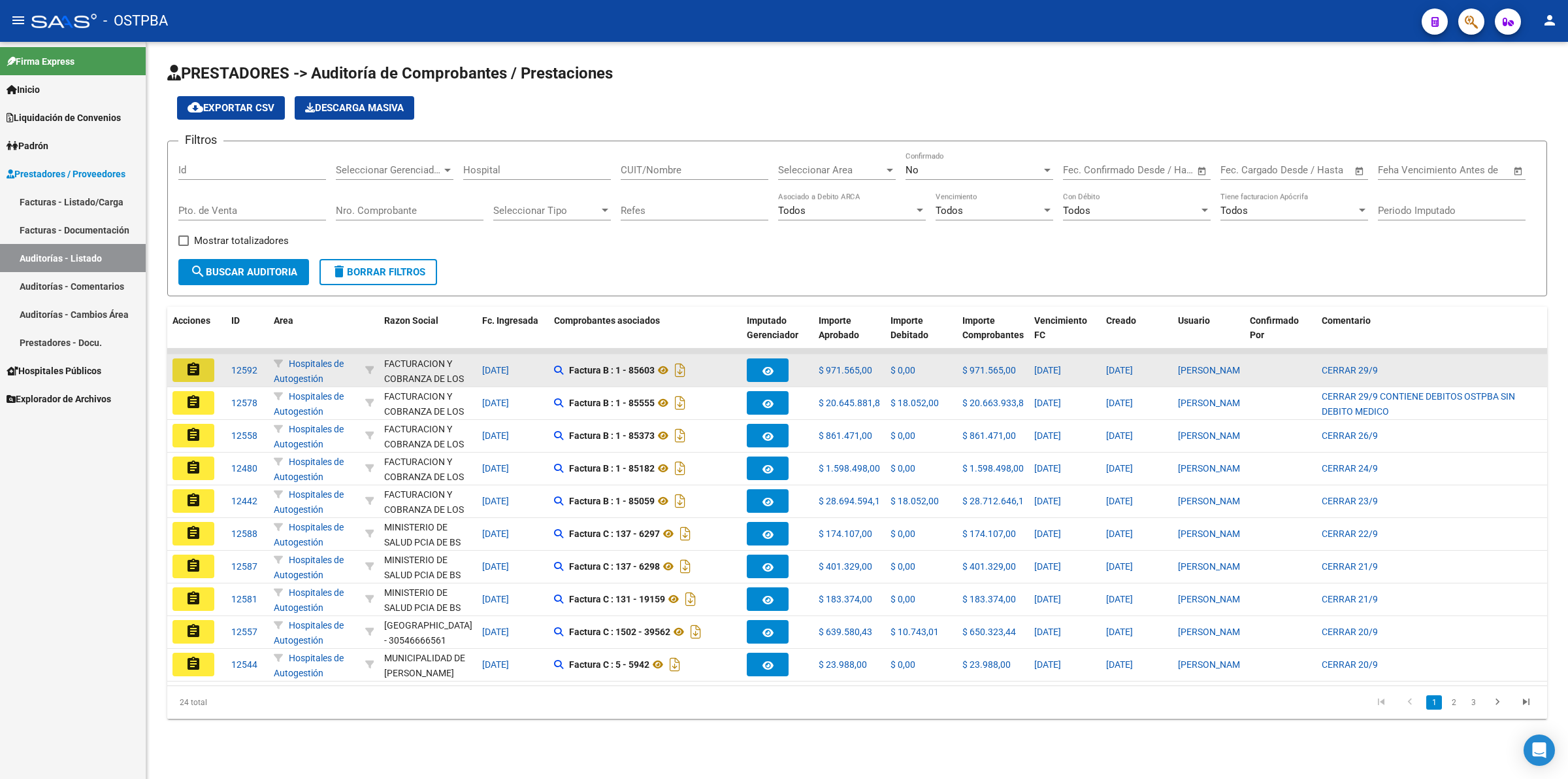
click at [197, 361] on mat-icon "assignment" at bounding box center [194, 369] width 16 height 16
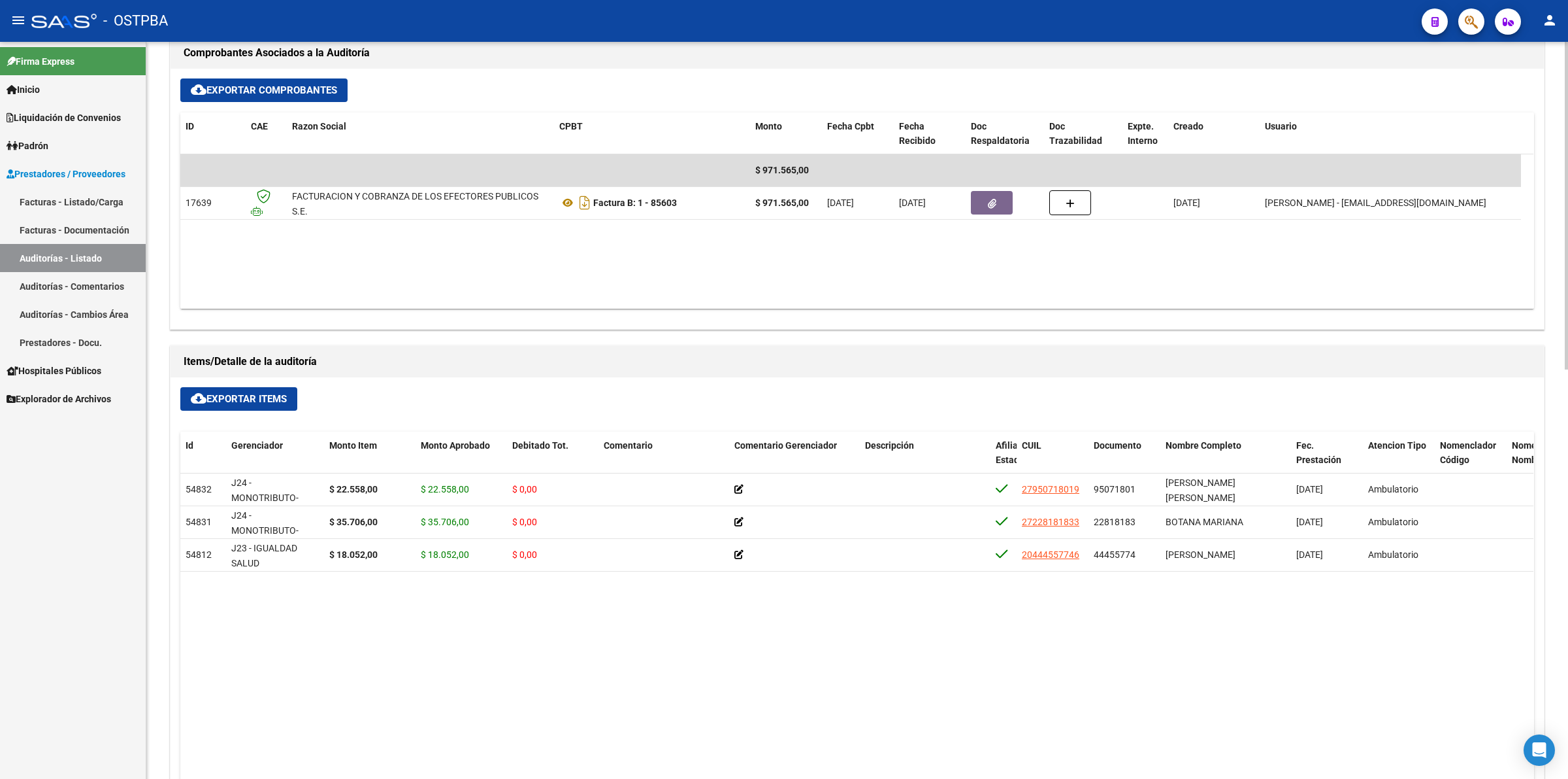
scroll to position [572, 0]
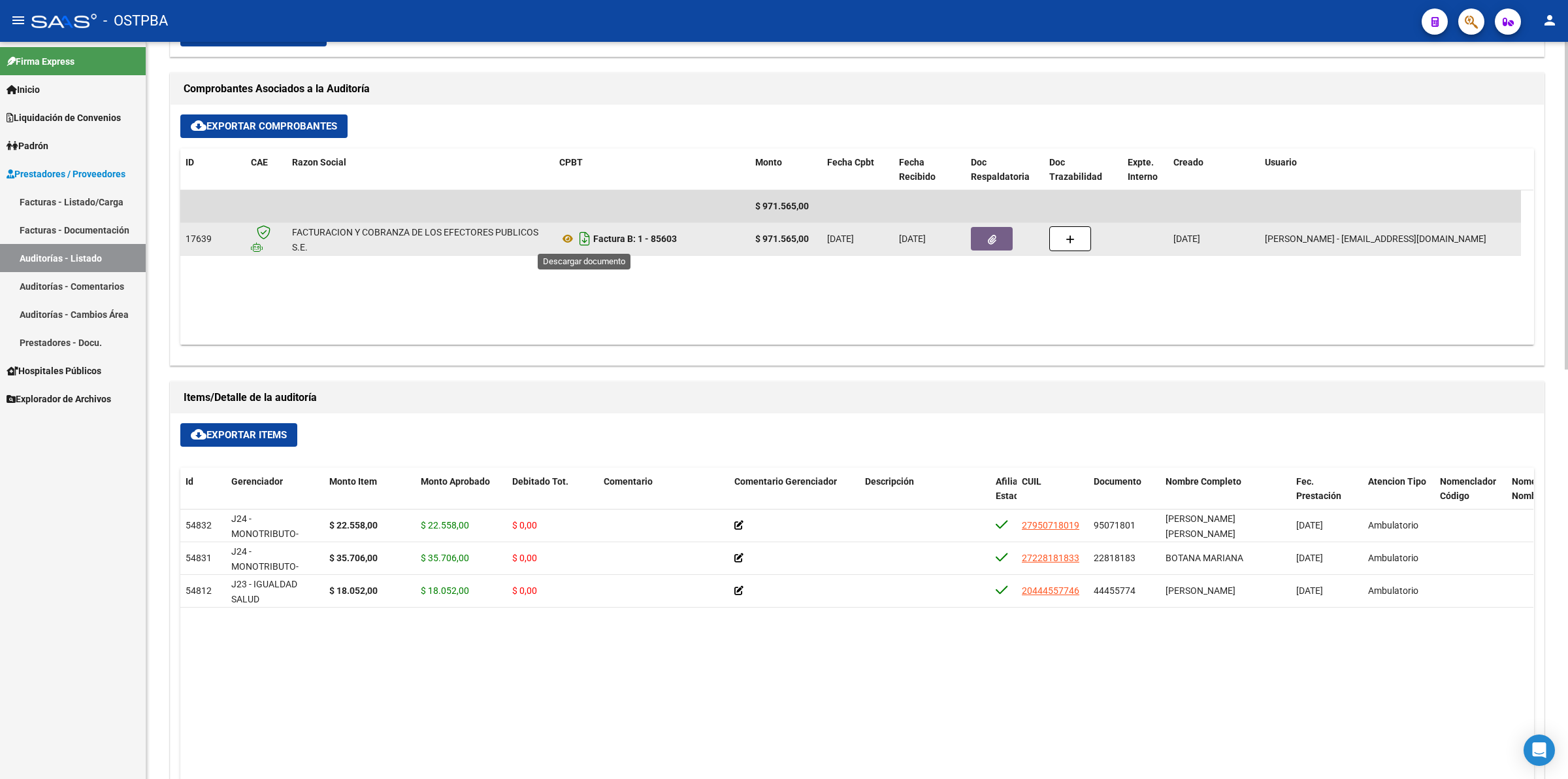
click at [590, 240] on icon "Descargar documento" at bounding box center [585, 238] width 17 height 21
click at [102, 252] on link "Auditorías - Listado" at bounding box center [73, 258] width 146 height 28
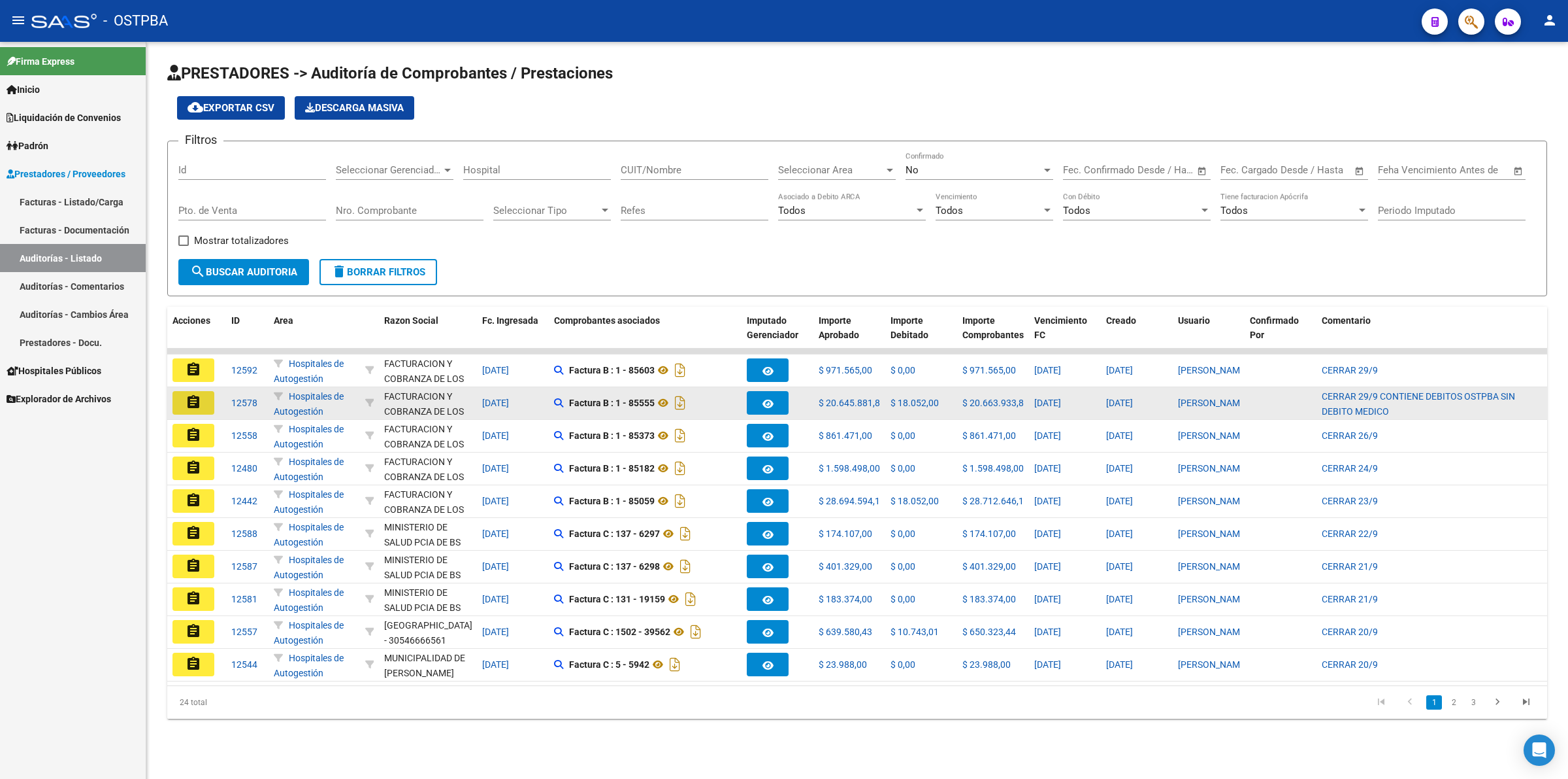
click at [192, 396] on mat-icon "assignment" at bounding box center [194, 402] width 16 height 16
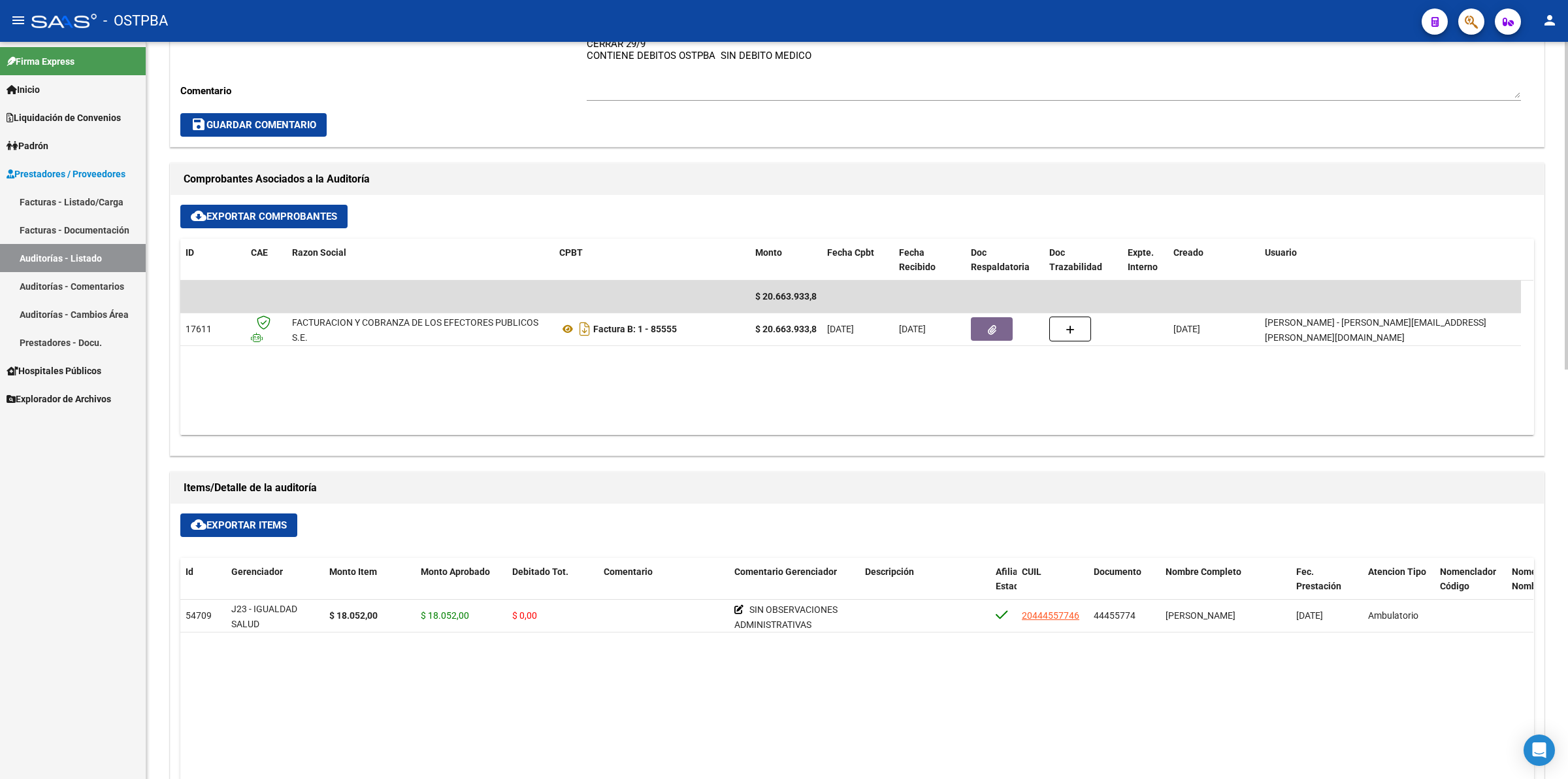
scroll to position [490, 0]
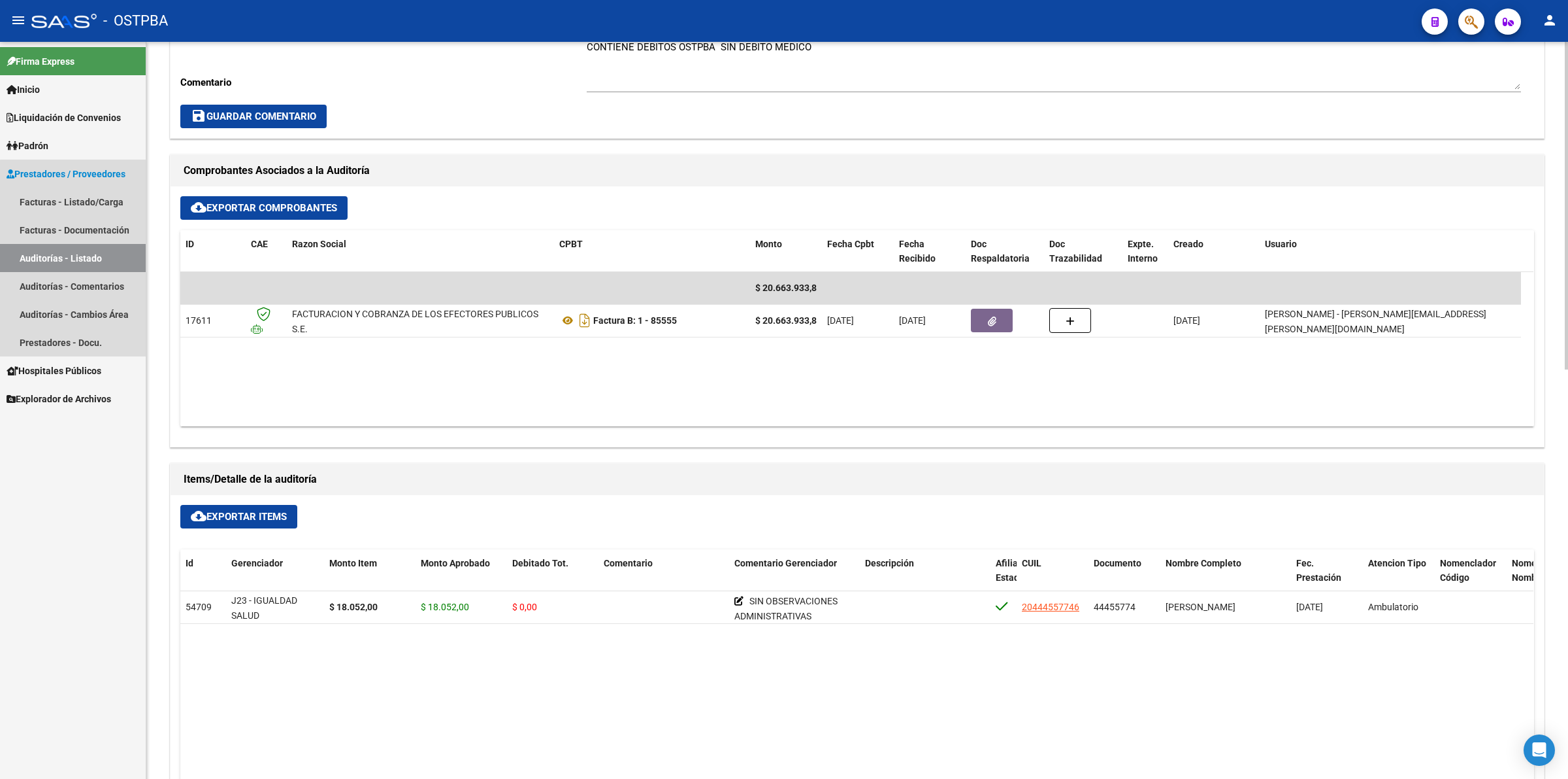
click at [111, 259] on link "Auditorías - Listado" at bounding box center [73, 258] width 146 height 28
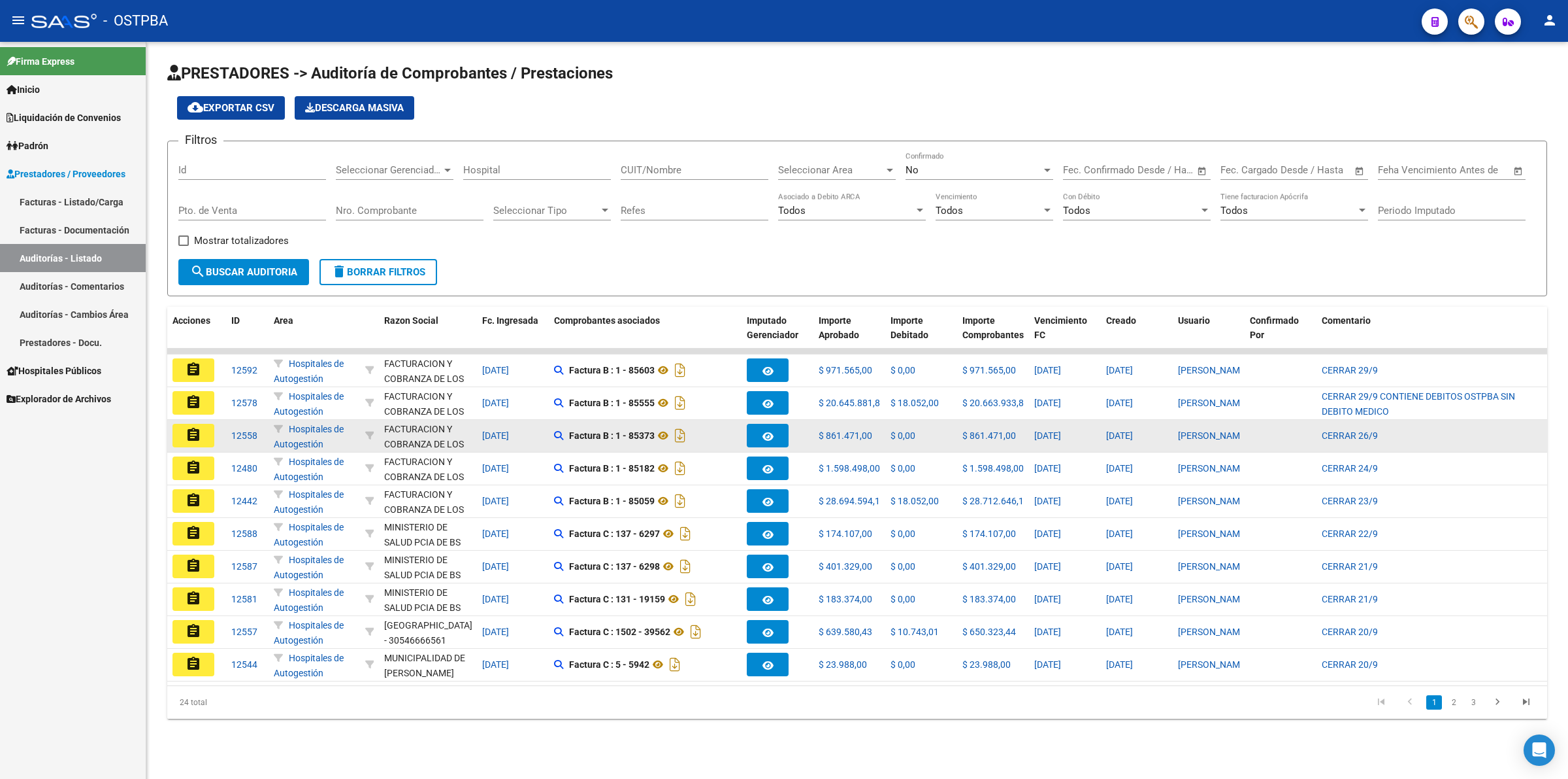
click at [201, 442] on button "assignment" at bounding box center [194, 436] width 42 height 24
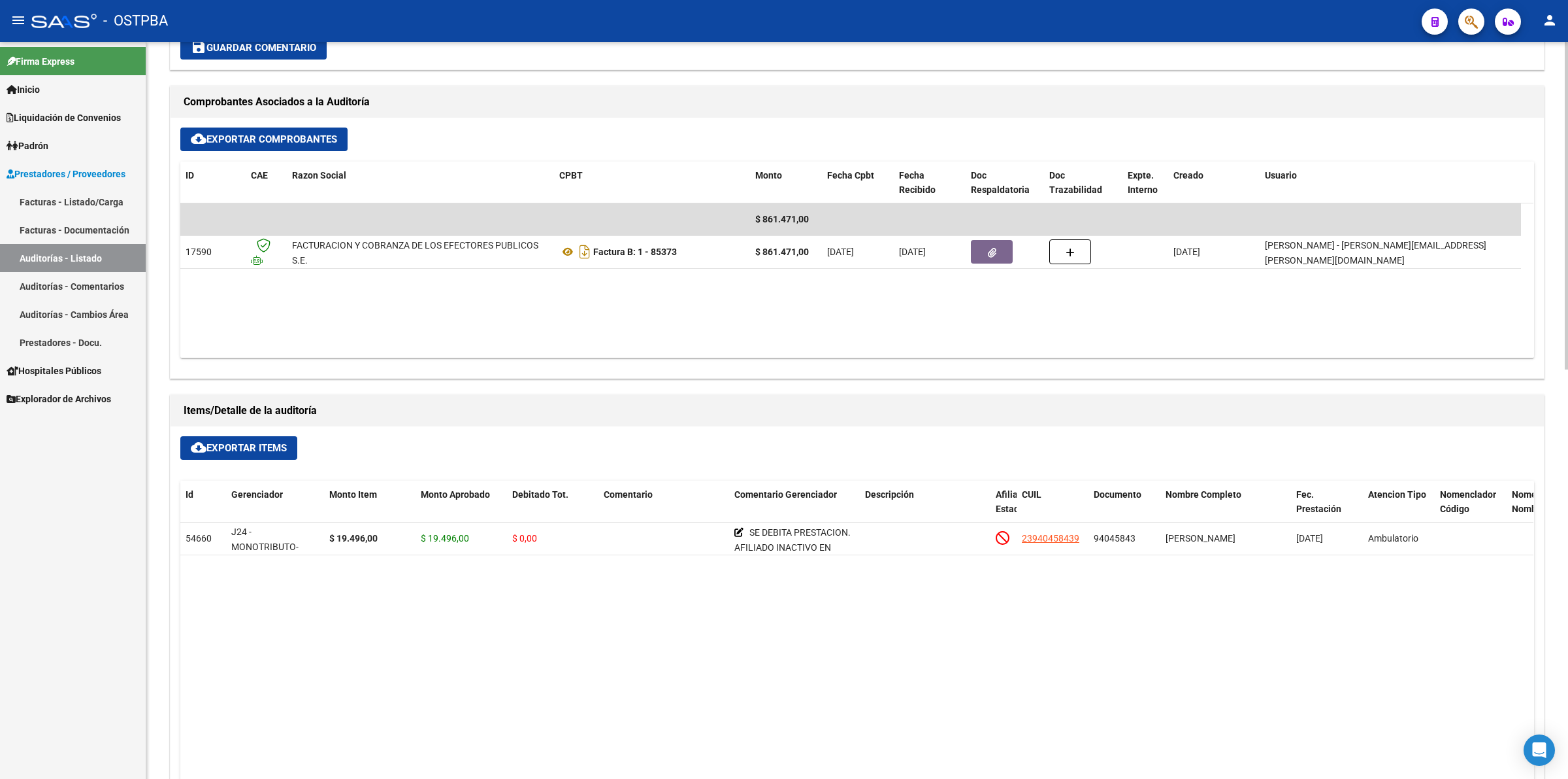
scroll to position [572, 0]
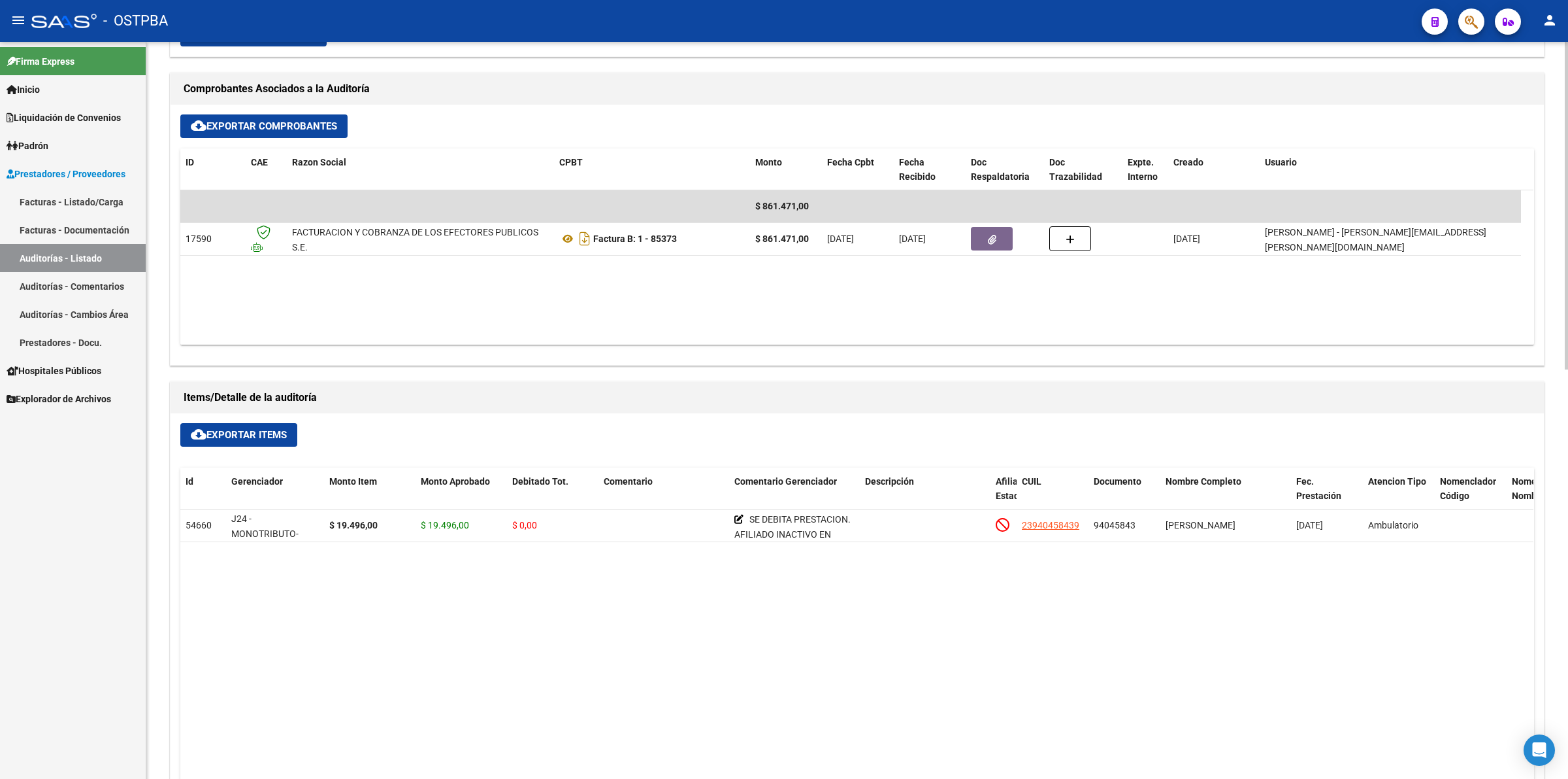
click at [43, 247] on link "Auditorías - Listado" at bounding box center [73, 258] width 146 height 28
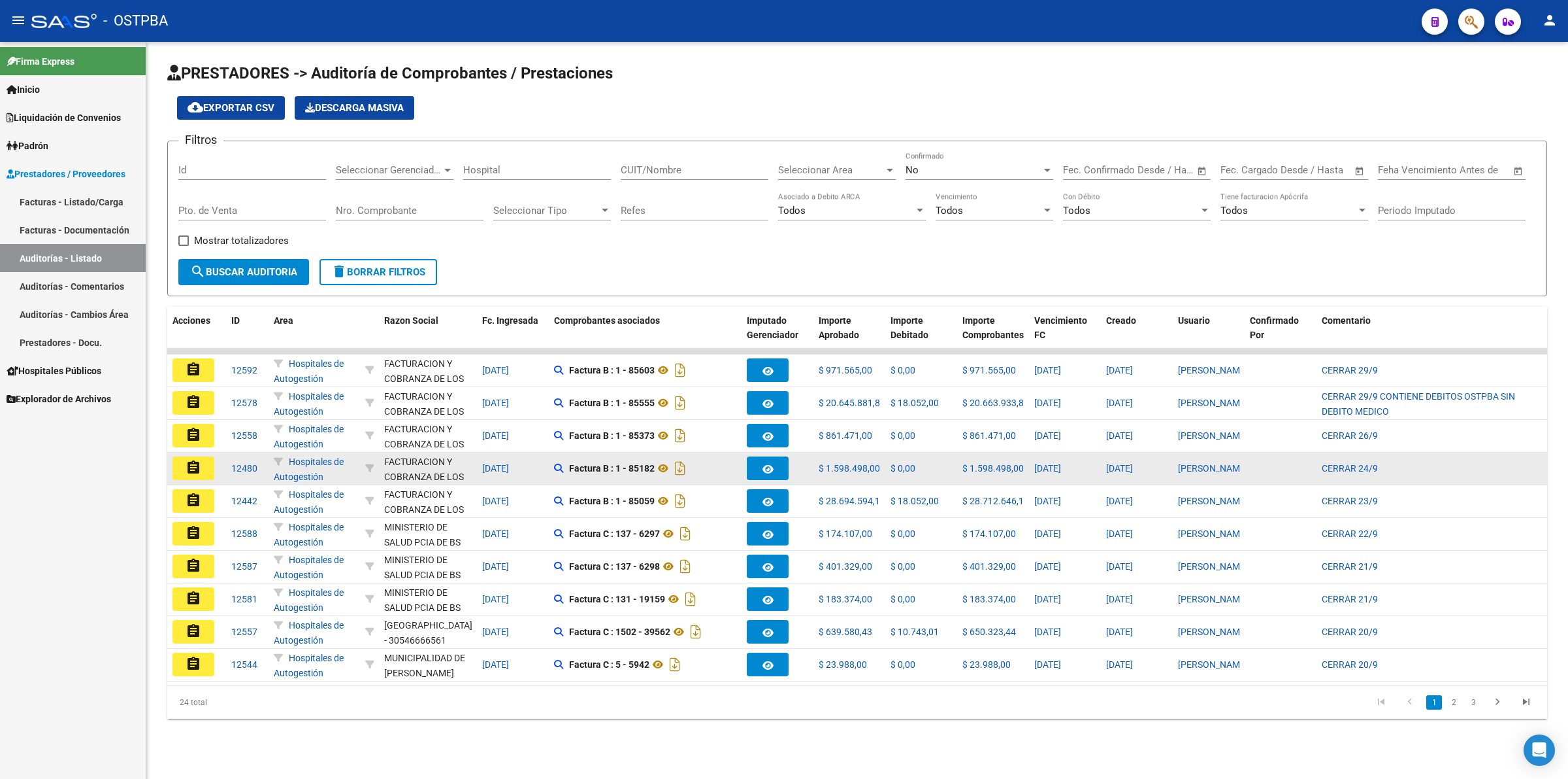
click at [199, 467] on mat-icon "assignment" at bounding box center [194, 468] width 16 height 16
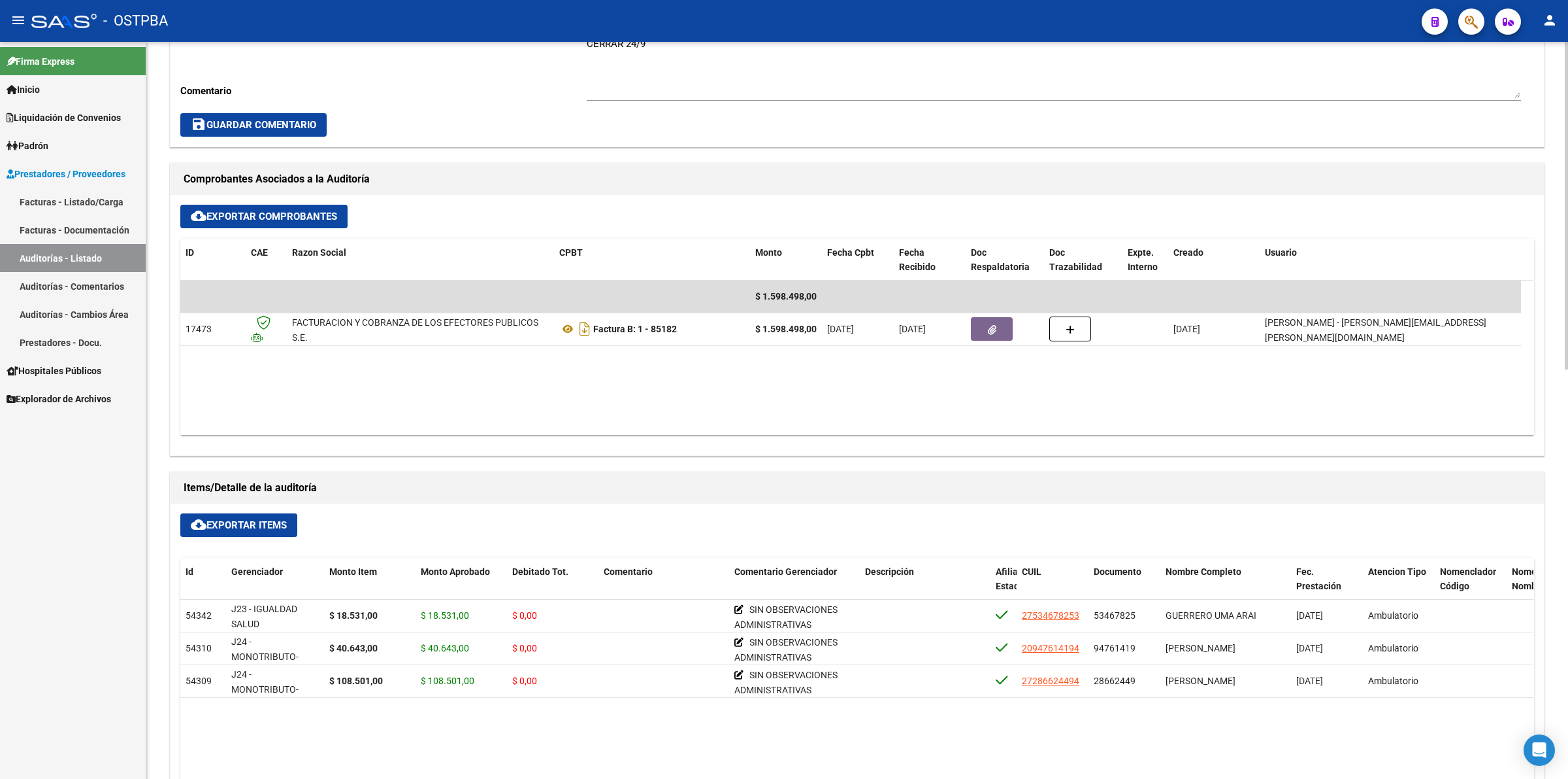
scroll to position [490, 0]
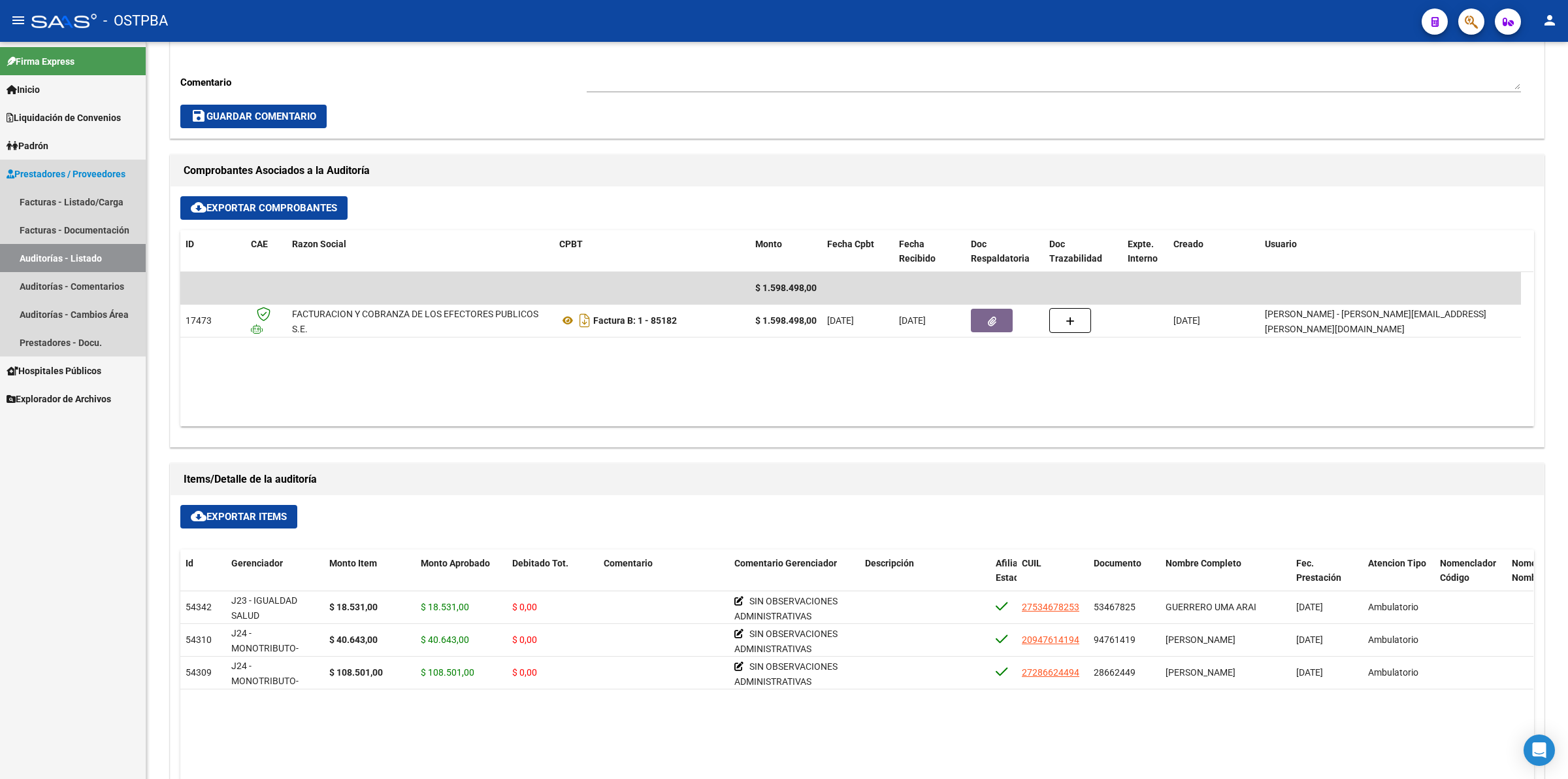
click at [104, 246] on link "Auditorías - Listado" at bounding box center [73, 258] width 146 height 28
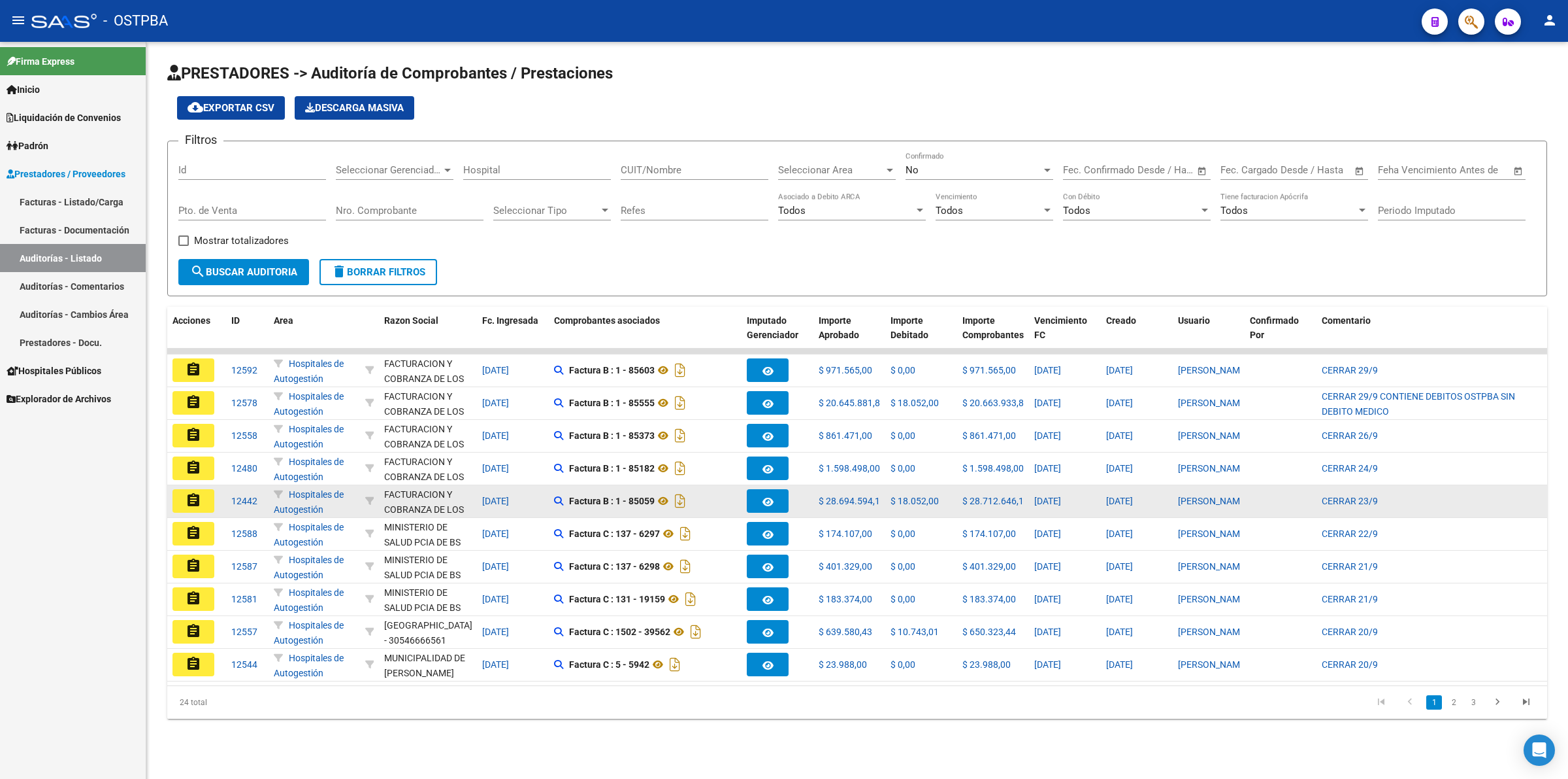
click at [194, 492] on mat-icon "assignment" at bounding box center [194, 500] width 16 height 16
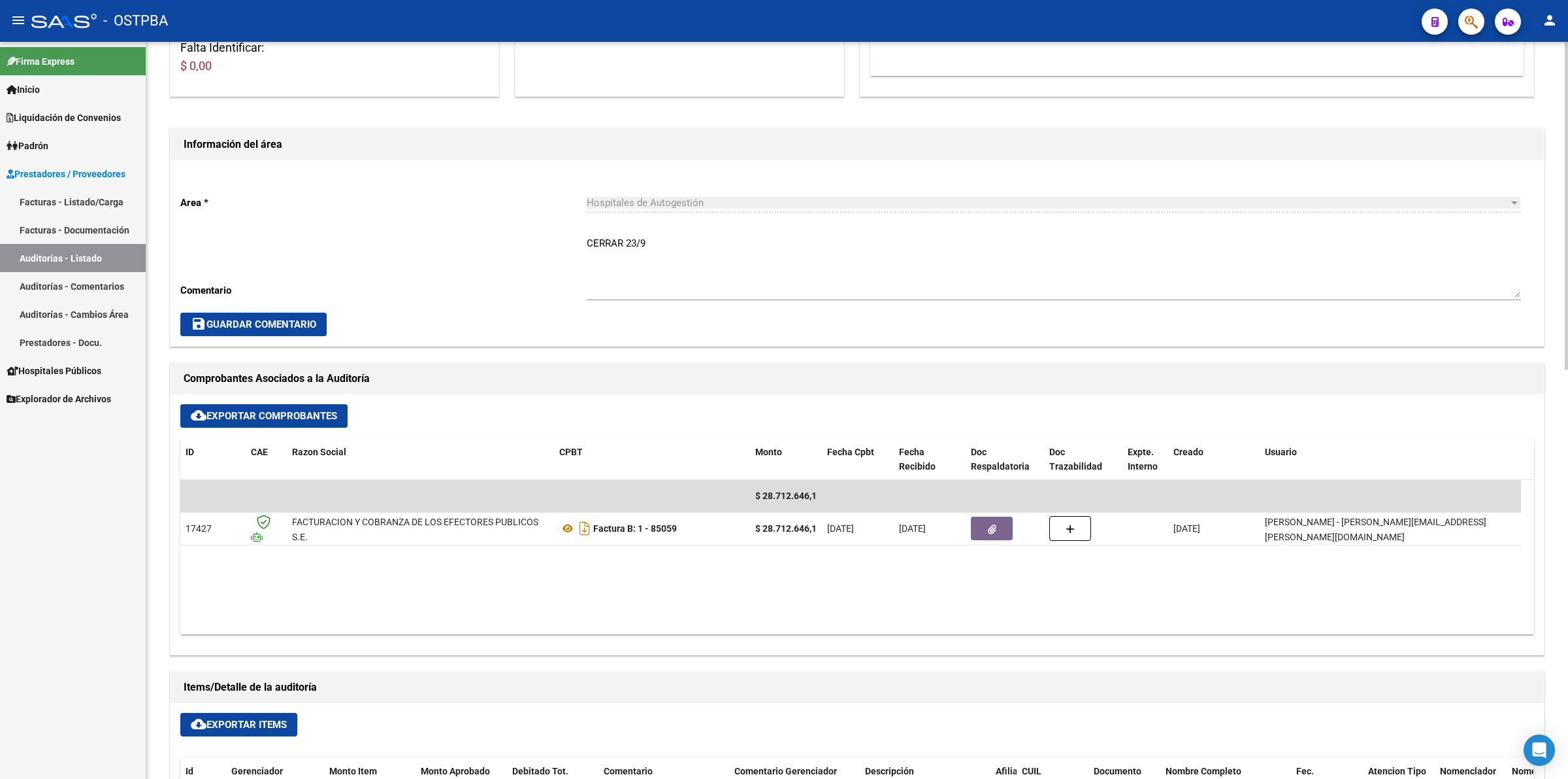
scroll to position [490, 0]
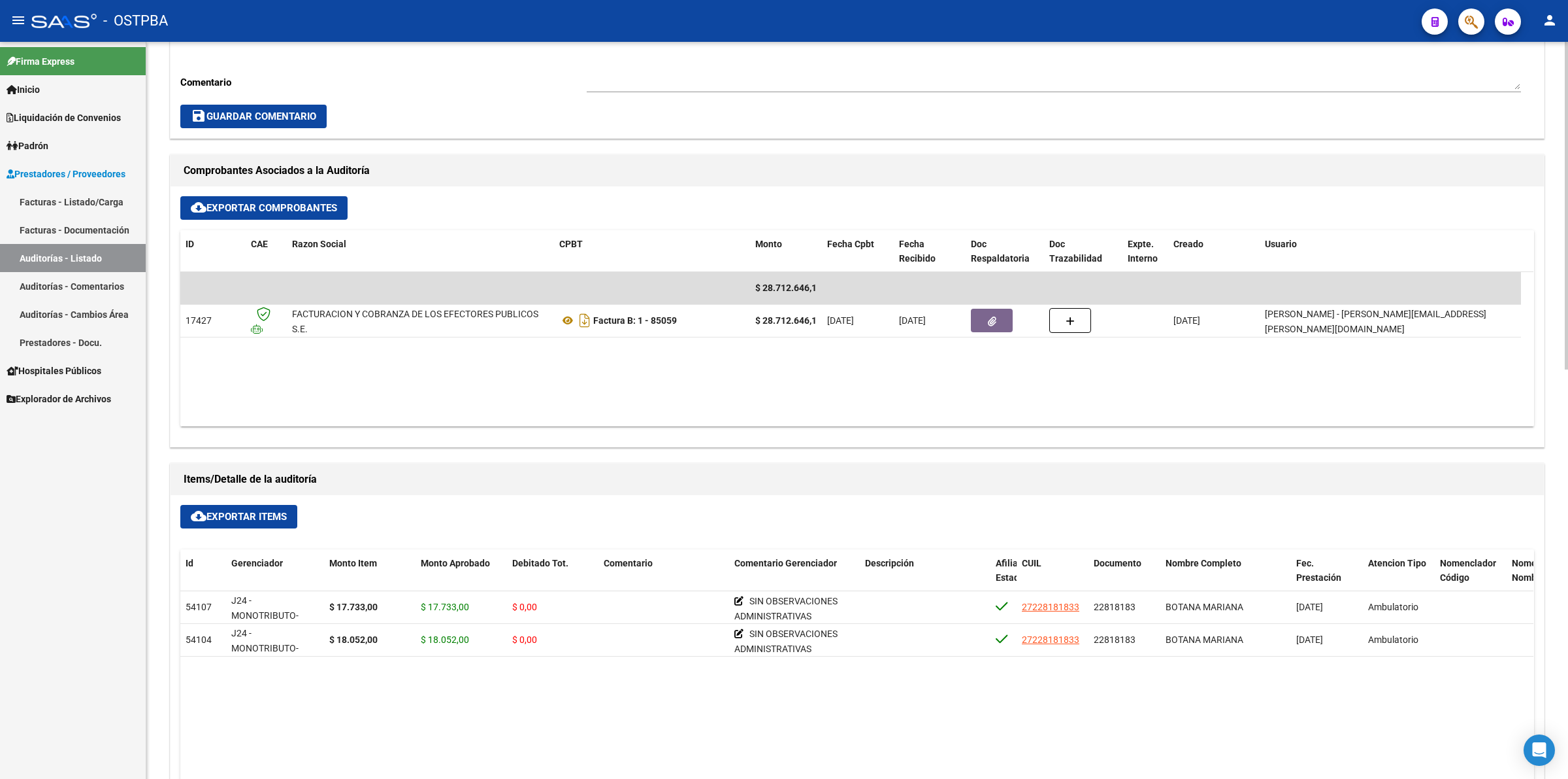
click at [101, 262] on link "Auditorías - Listado" at bounding box center [73, 258] width 146 height 28
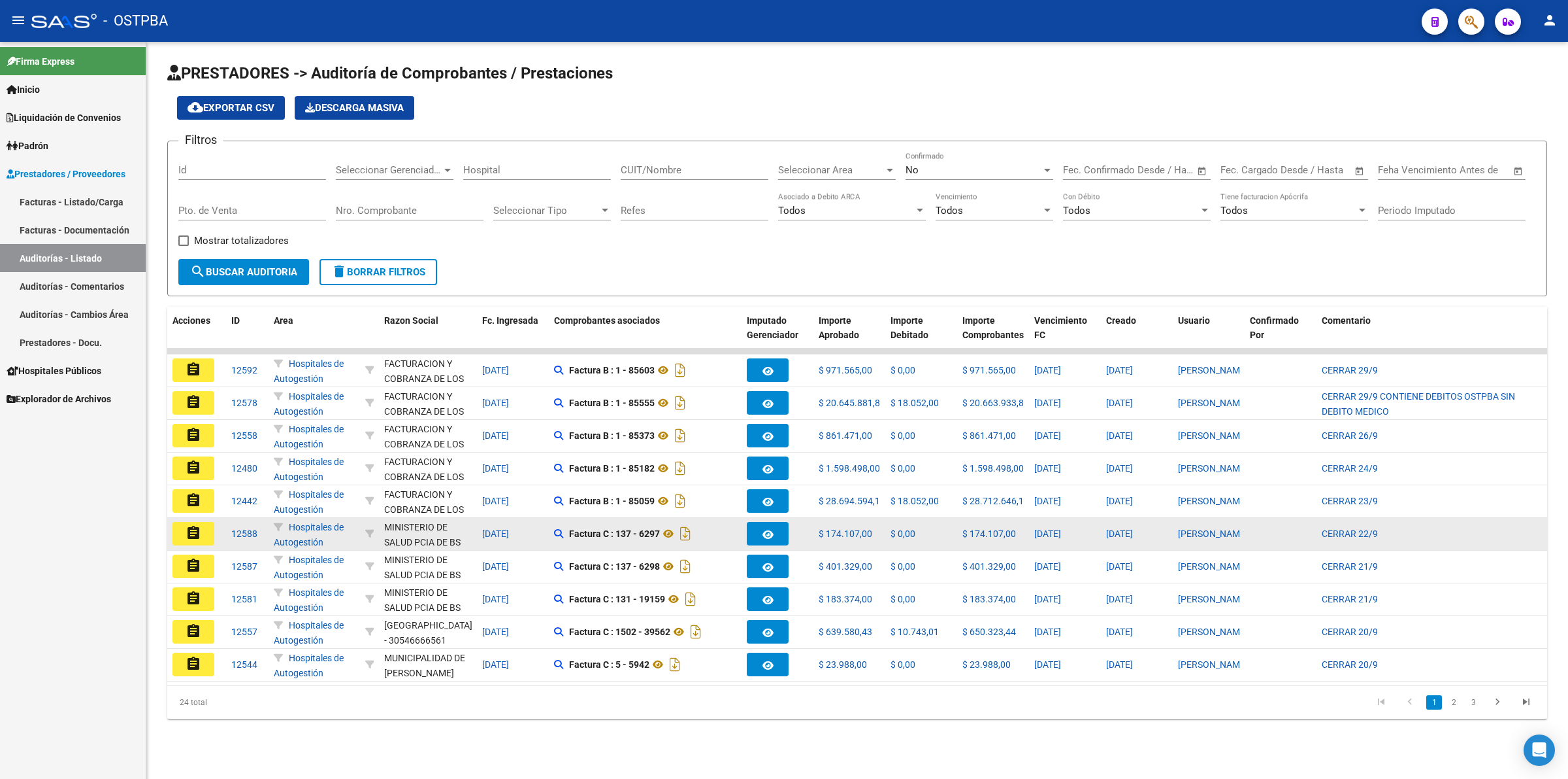
click at [200, 527] on mat-icon "assignment" at bounding box center [194, 533] width 16 height 16
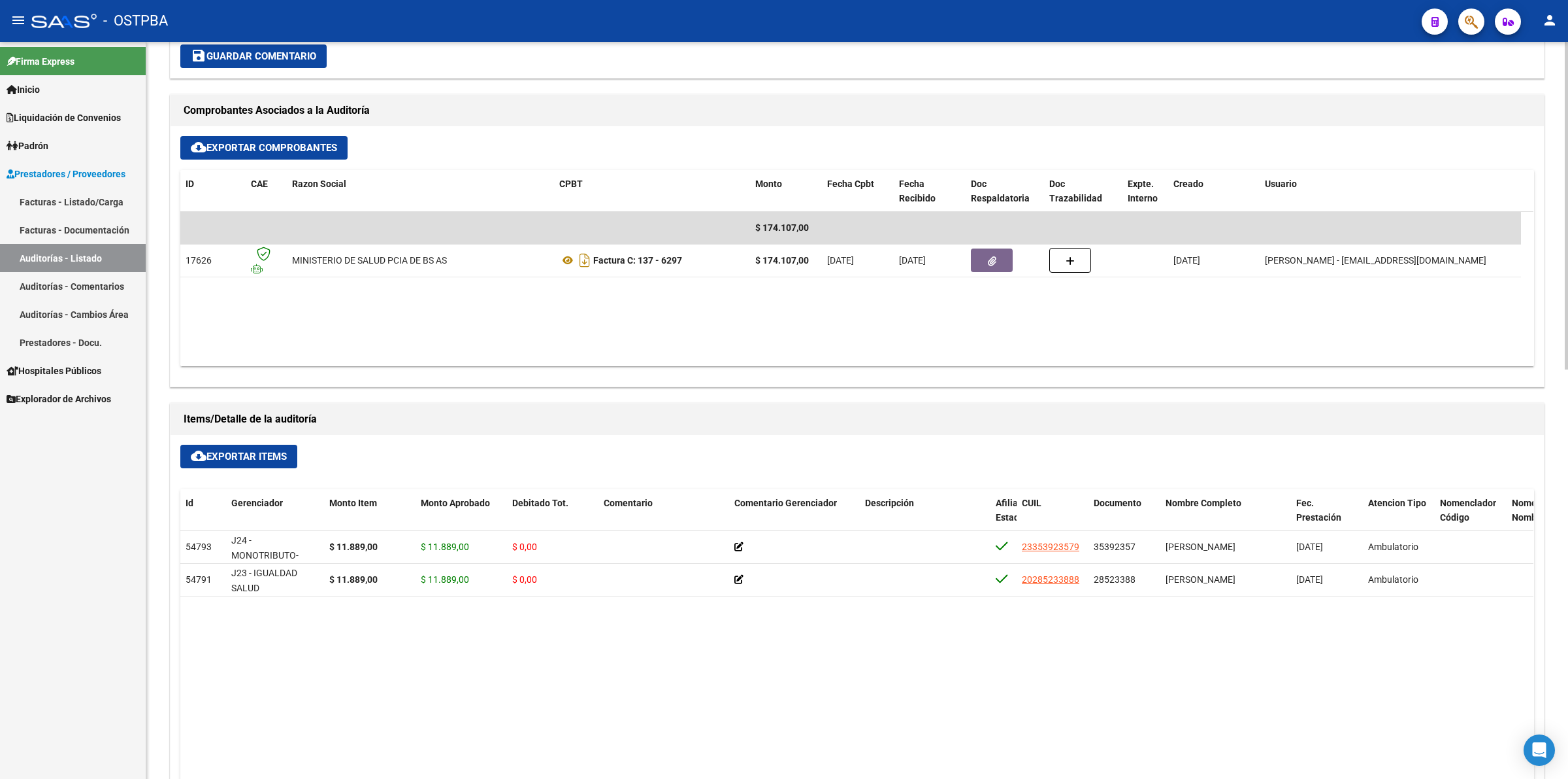
scroll to position [572, 0]
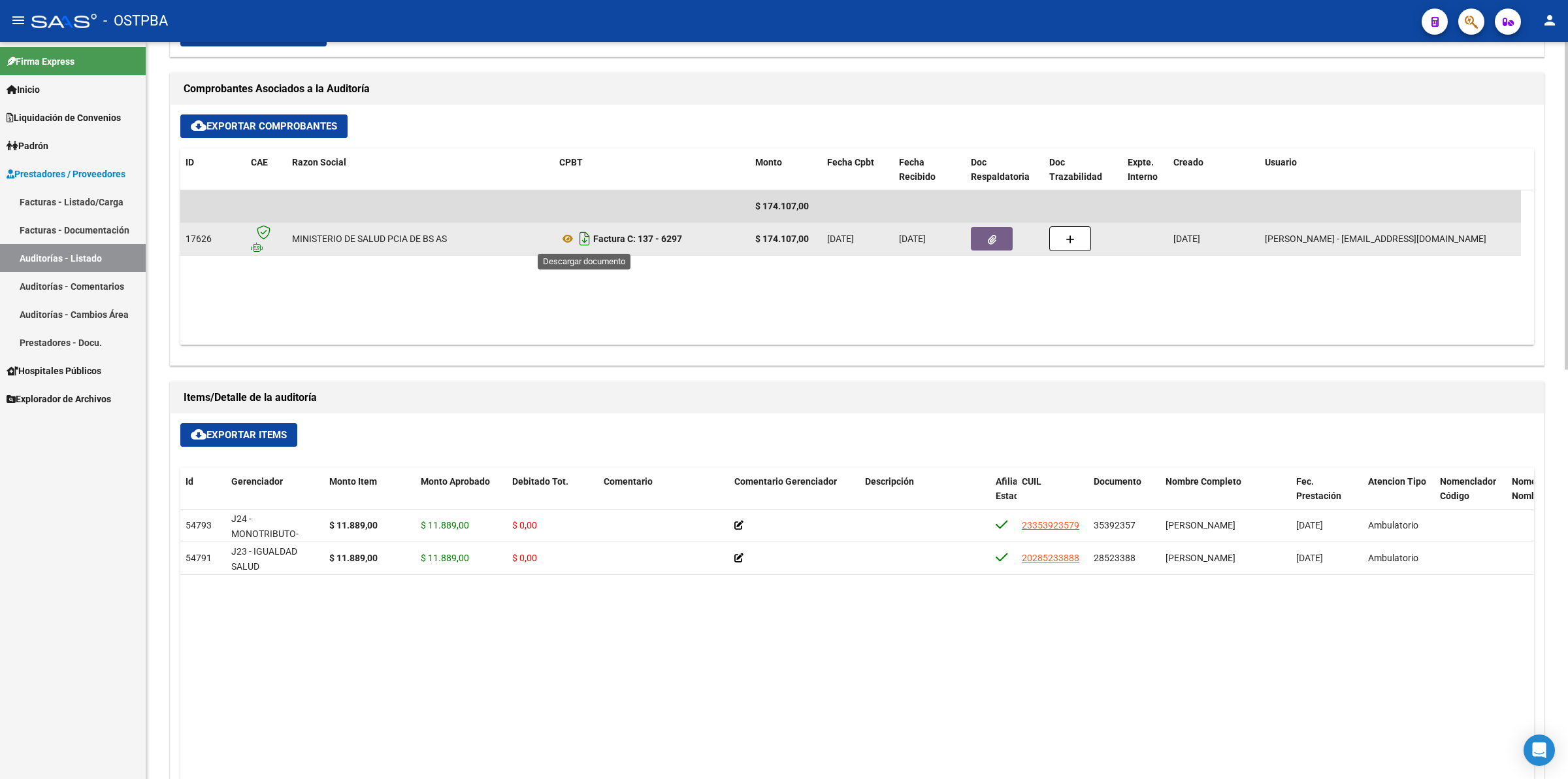
click at [581, 240] on icon "Descargar documento" at bounding box center [585, 238] width 17 height 21
click at [112, 249] on link "Auditorías - Listado" at bounding box center [73, 258] width 146 height 28
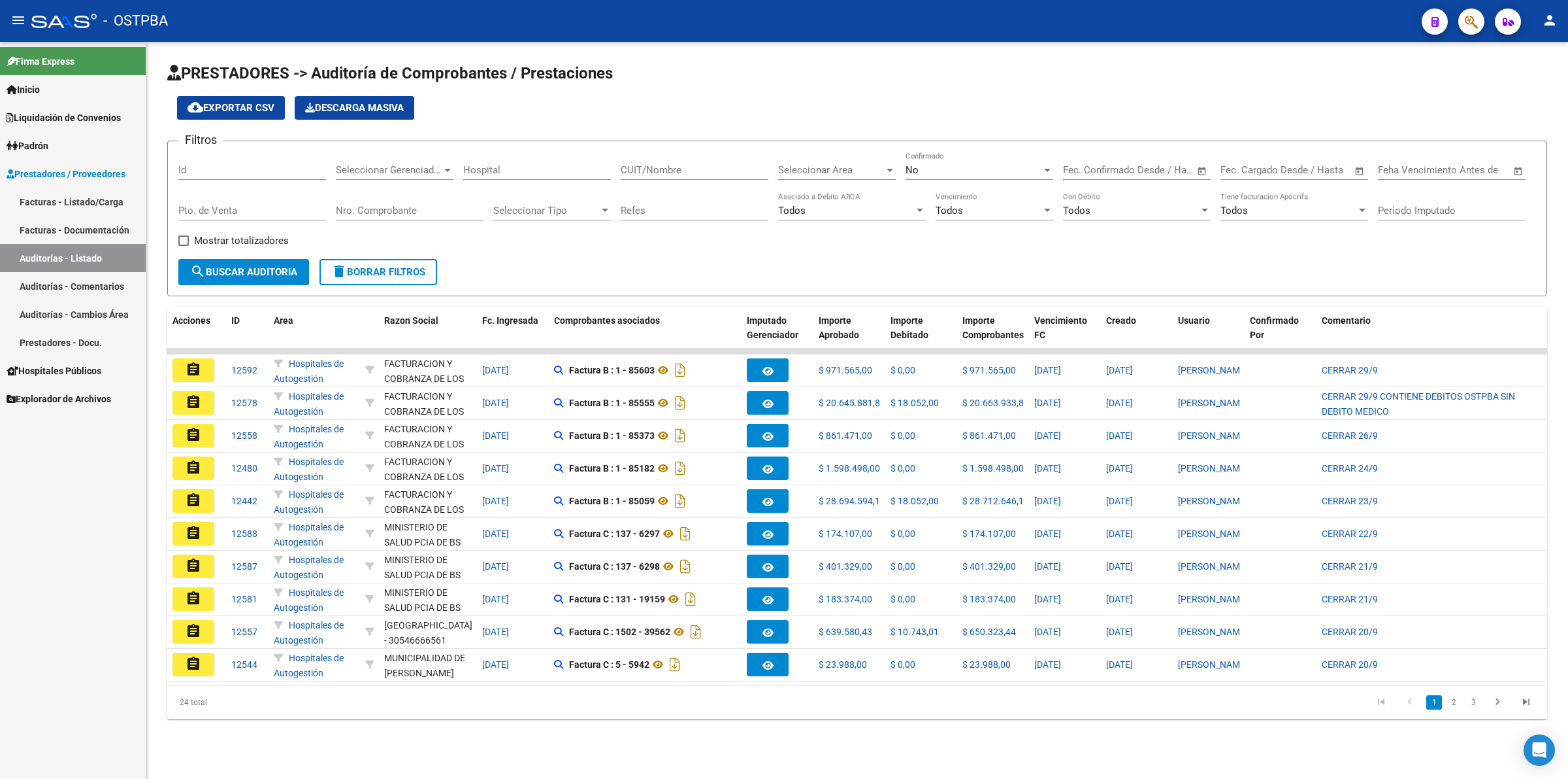
drag, startPoint x: 198, startPoint y: 560, endPoint x: 203, endPoint y: 554, distance: 7.8
click at [197, 560] on mat-icon "assignment" at bounding box center [194, 566] width 16 height 16
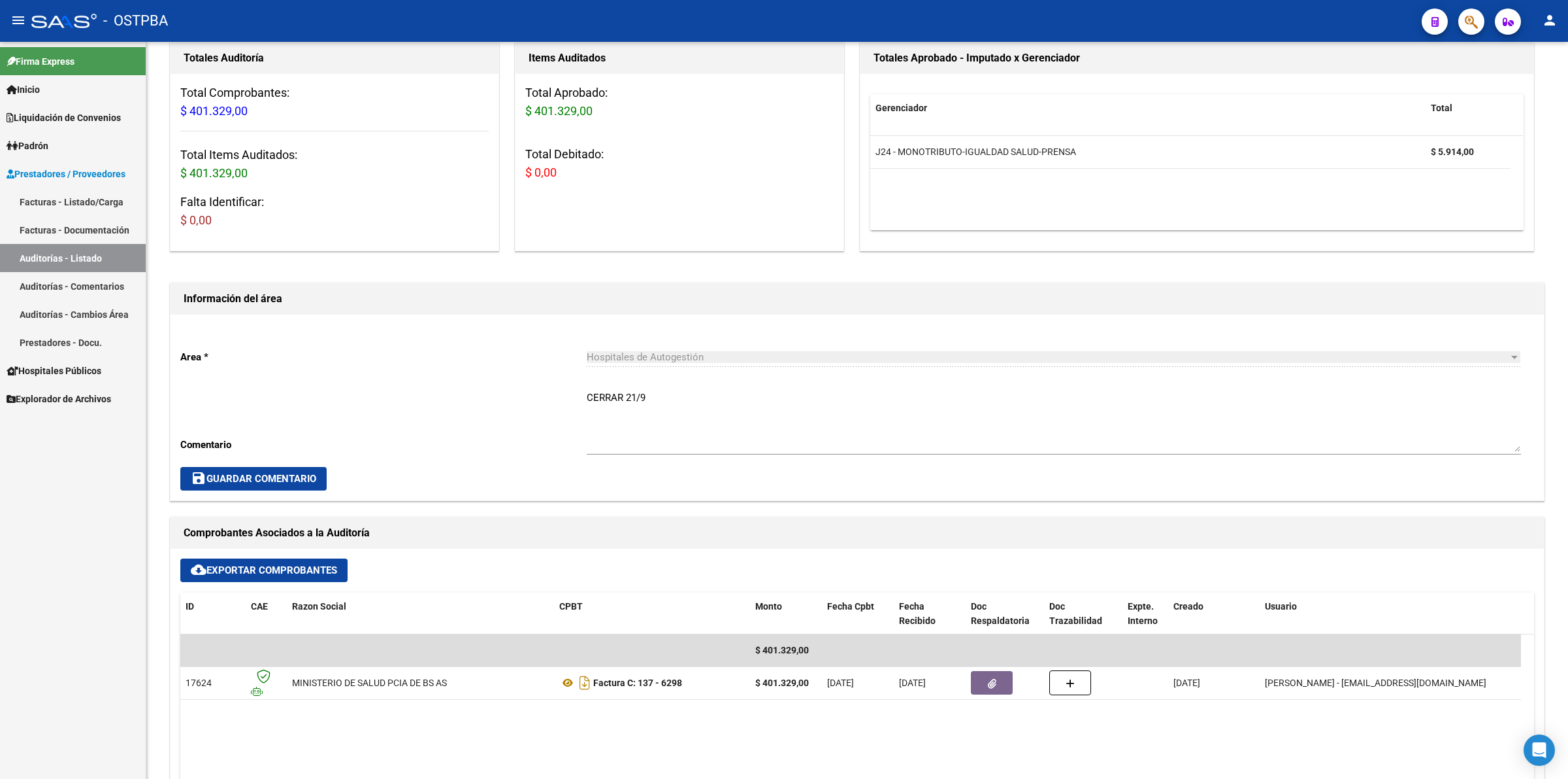
scroll to position [490, 0]
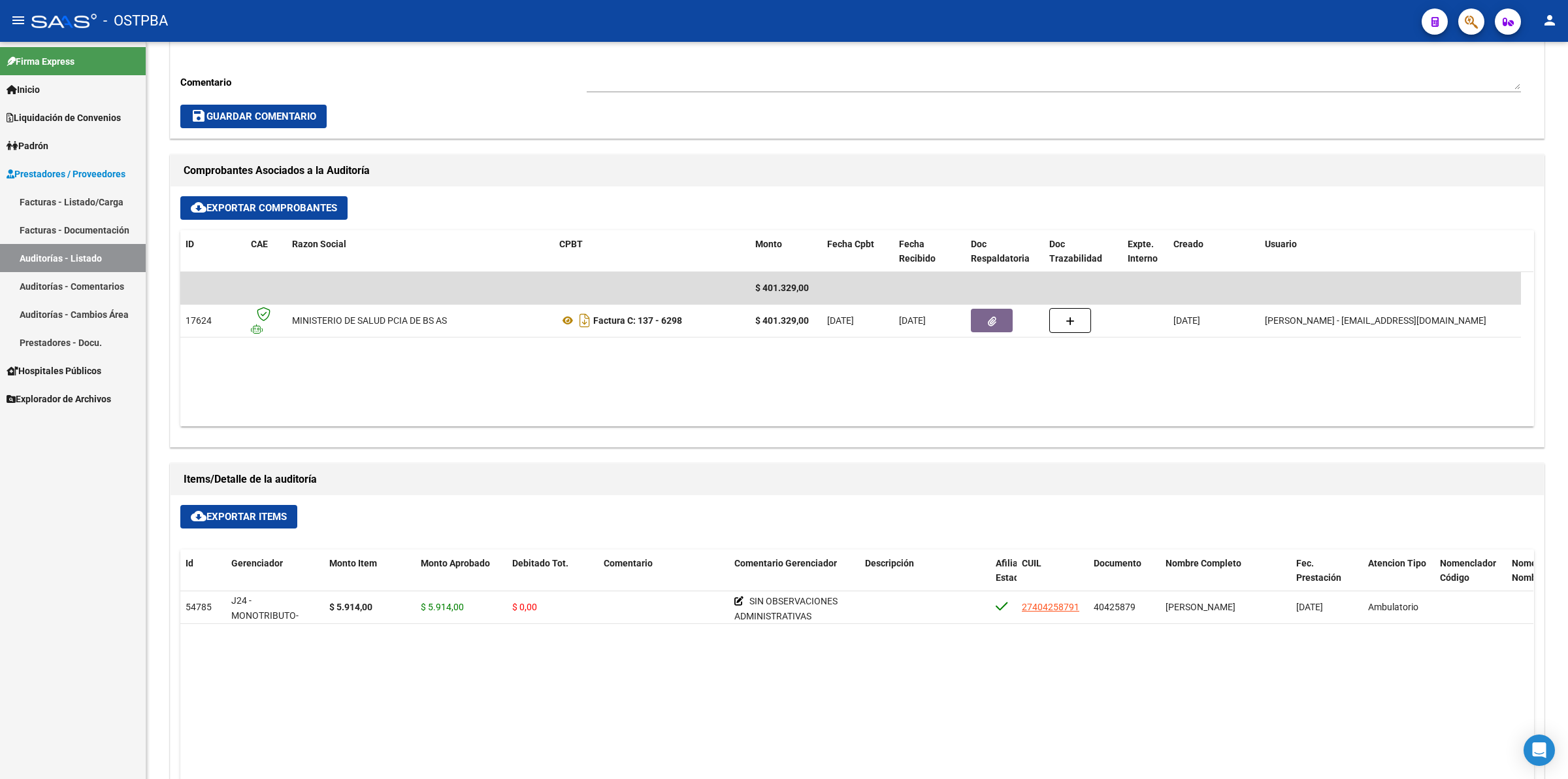
click at [94, 260] on link "Auditorías - Listado" at bounding box center [73, 258] width 146 height 28
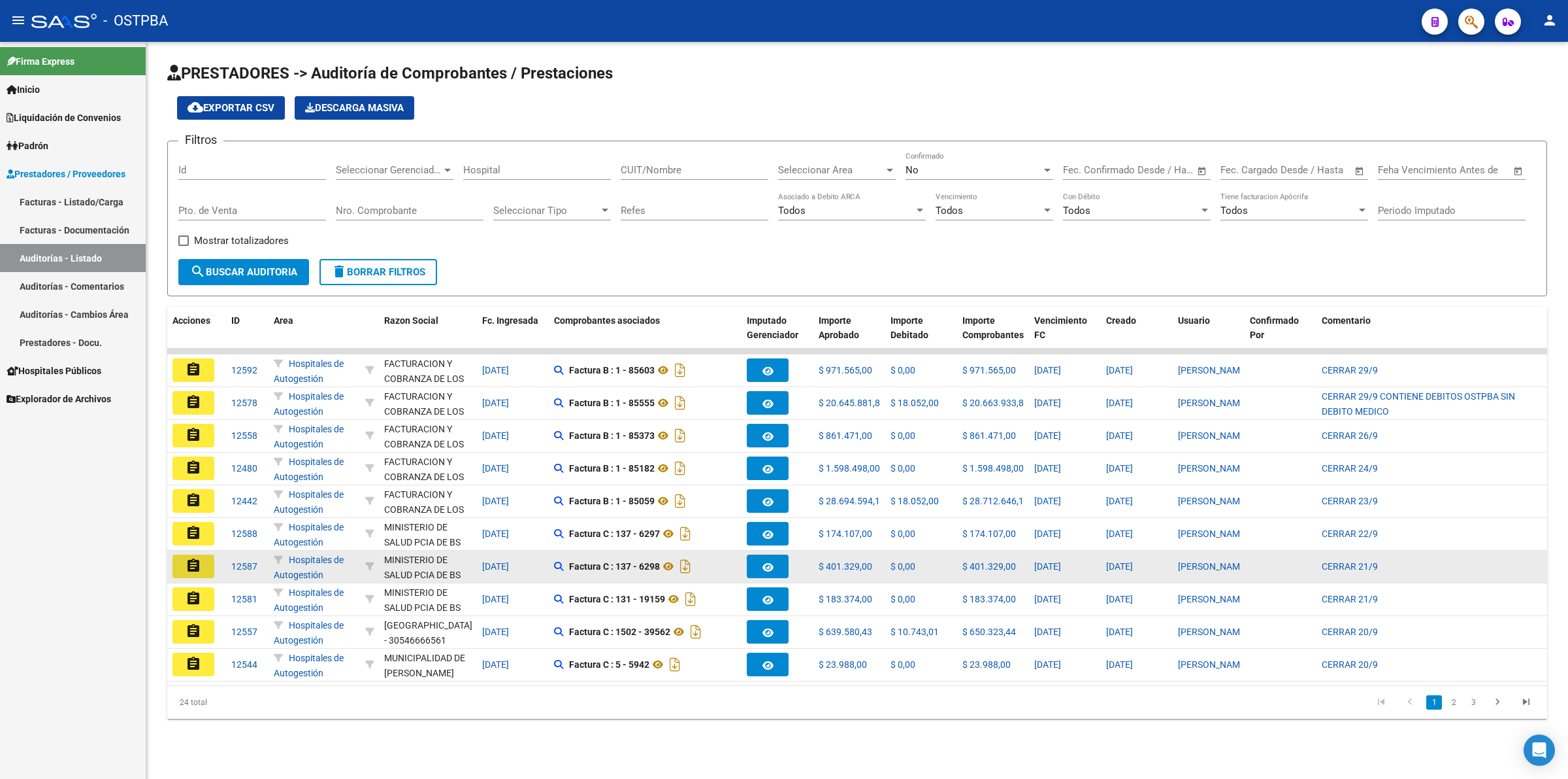
click at [207, 566] on button "assignment" at bounding box center [194, 566] width 42 height 24
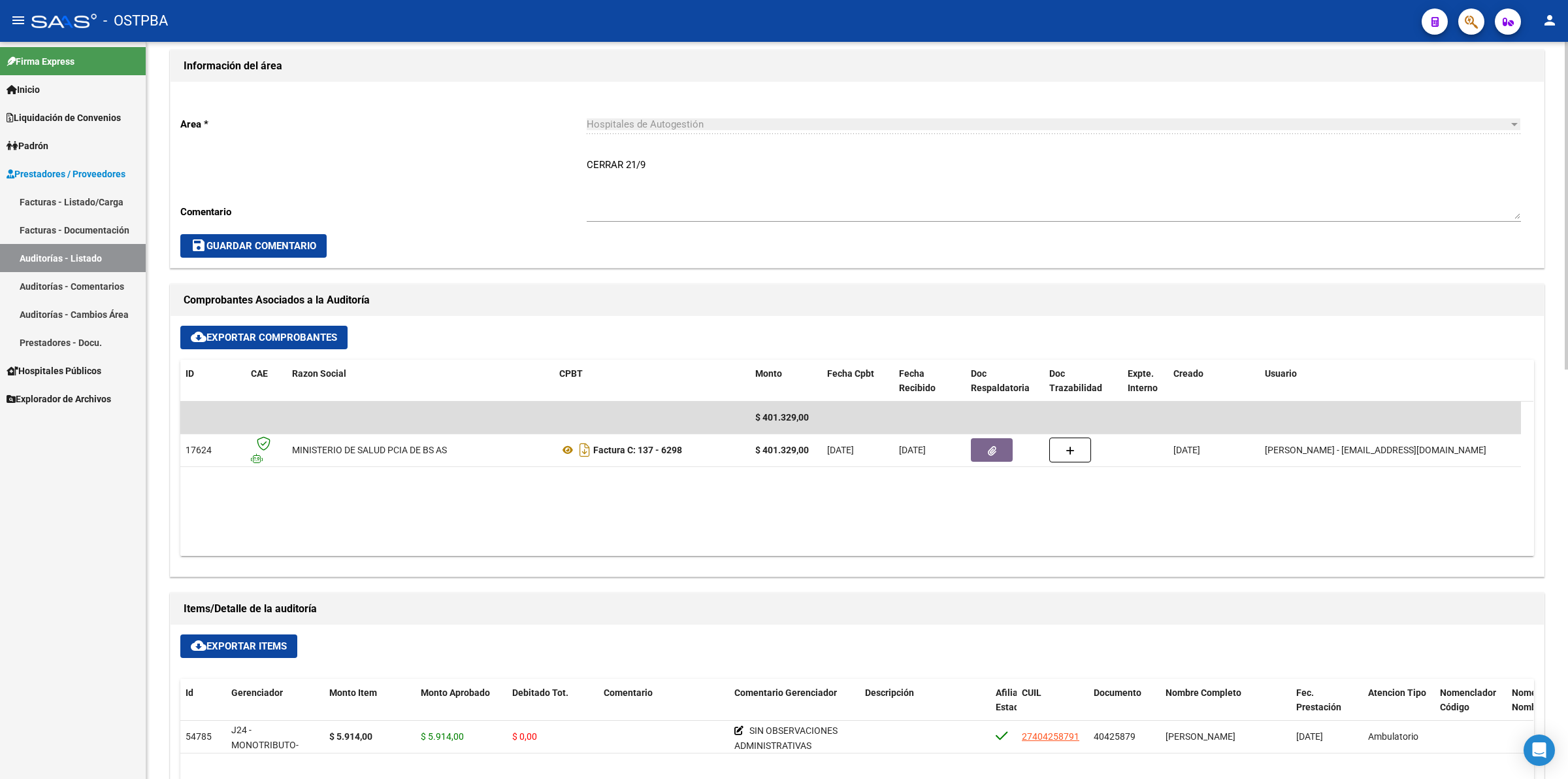
scroll to position [409, 0]
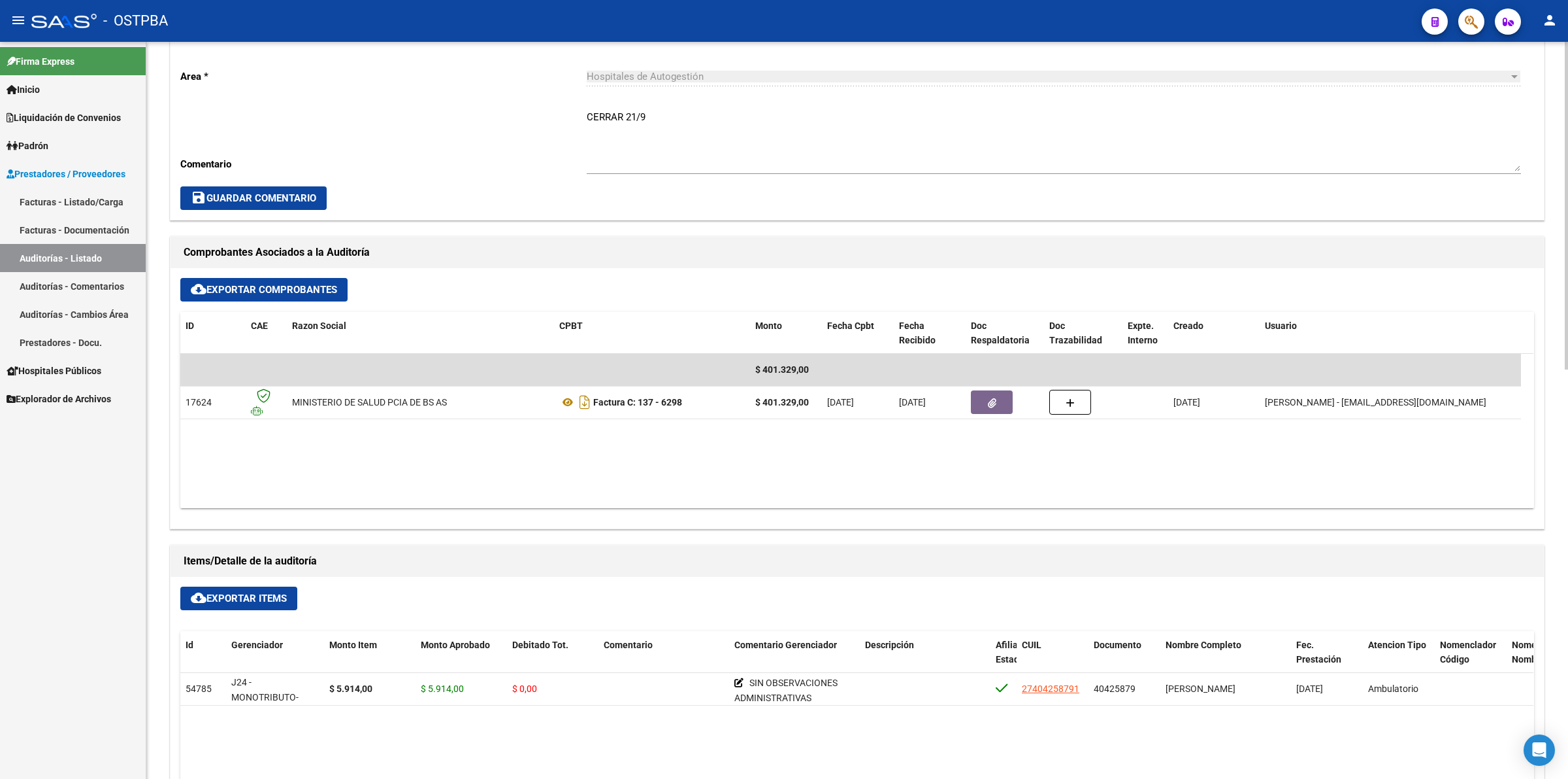
click at [114, 256] on link "Auditorías - Listado" at bounding box center [73, 258] width 146 height 28
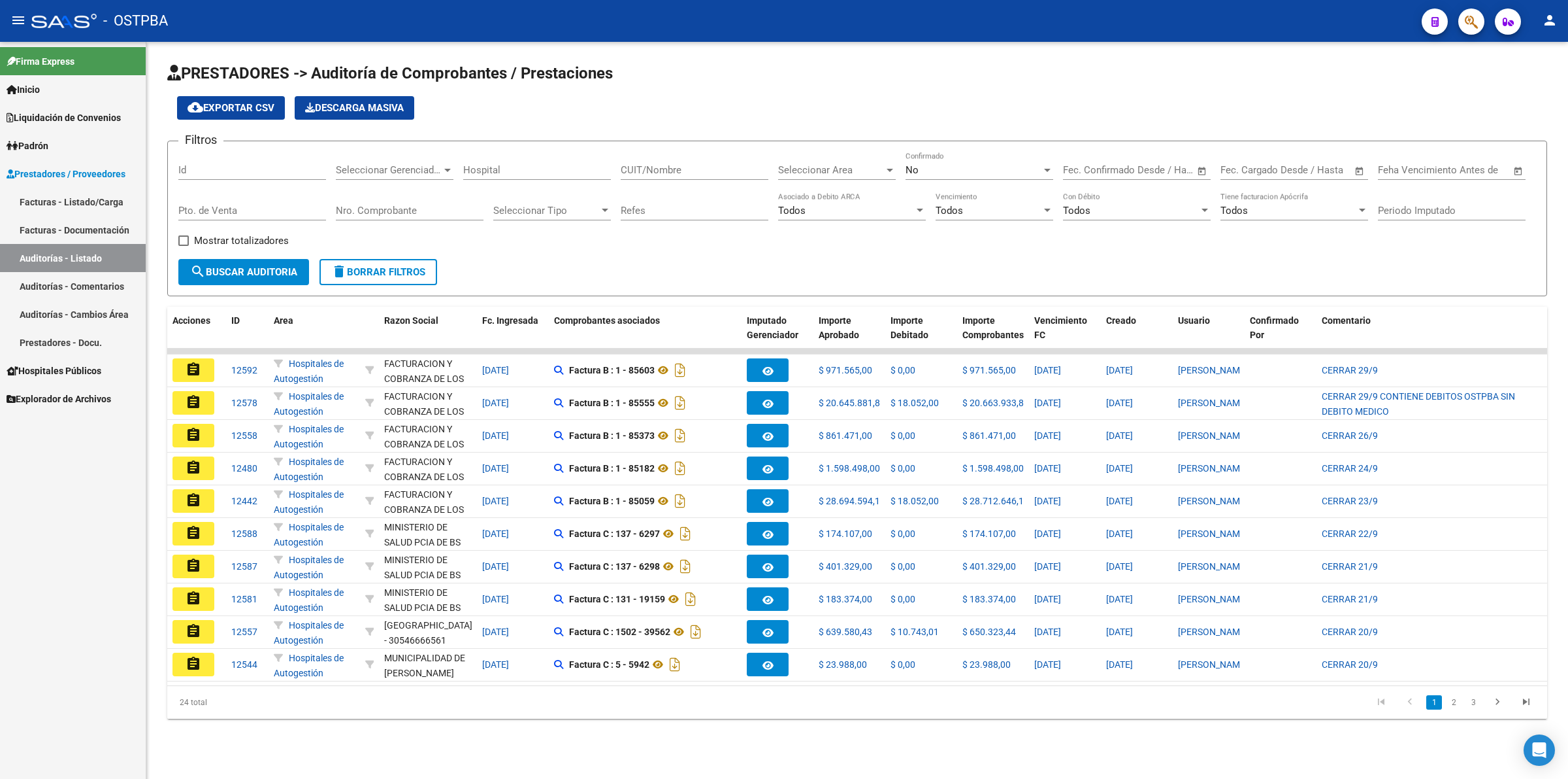
click at [178, 597] on button "assignment" at bounding box center [194, 599] width 42 height 24
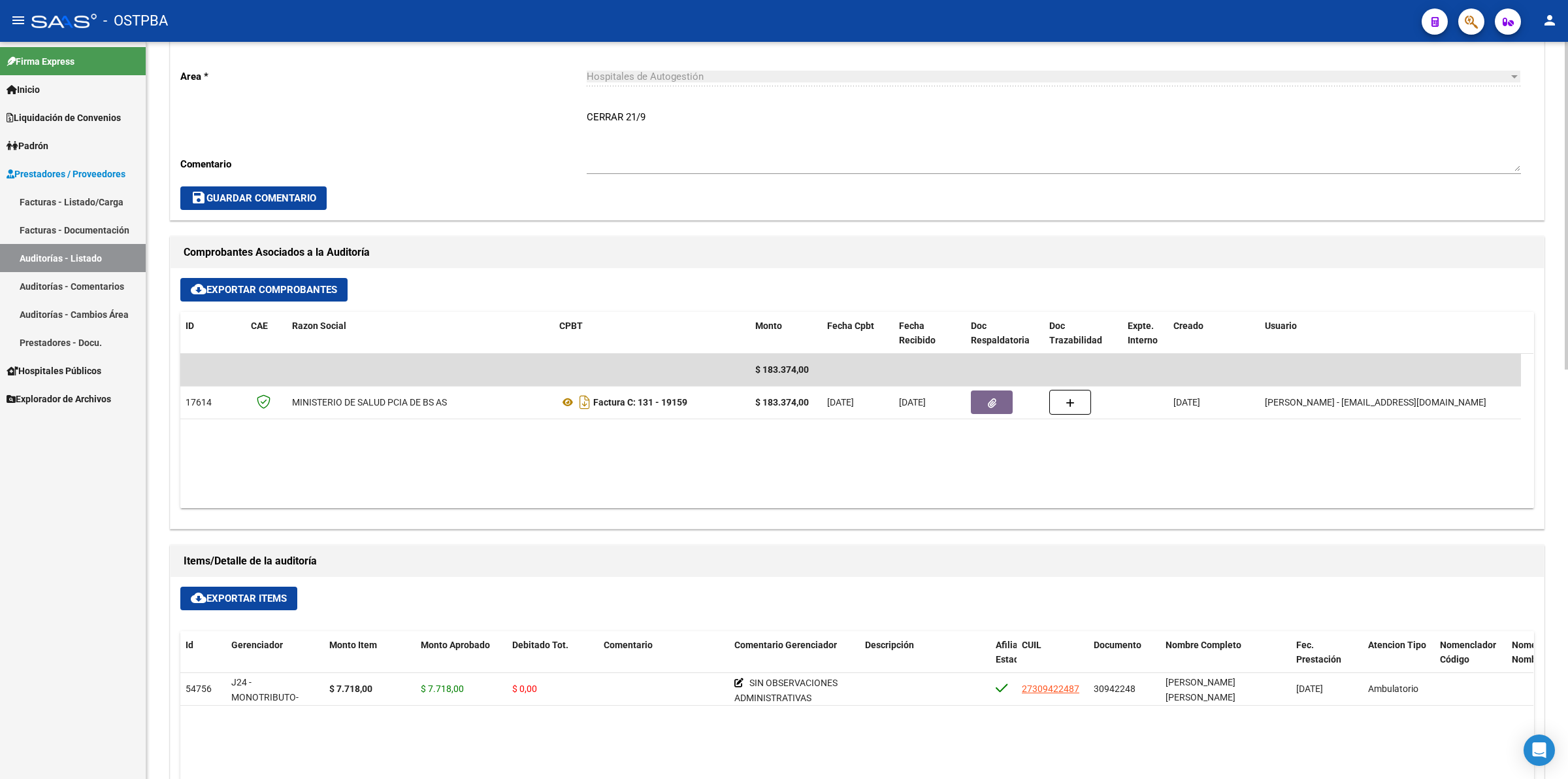
scroll to position [490, 0]
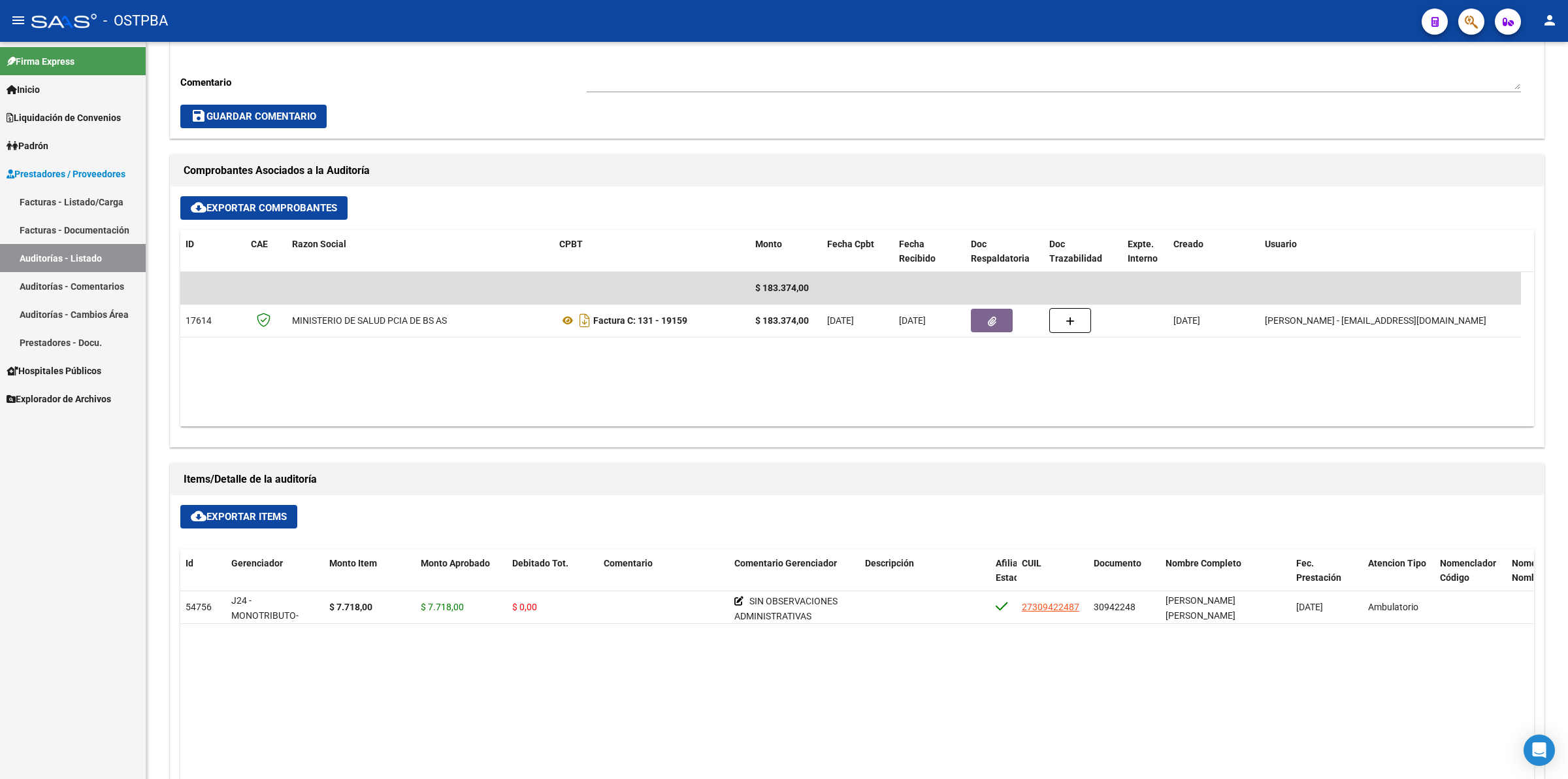
click at [81, 249] on link "Auditorías - Listado" at bounding box center [73, 258] width 146 height 28
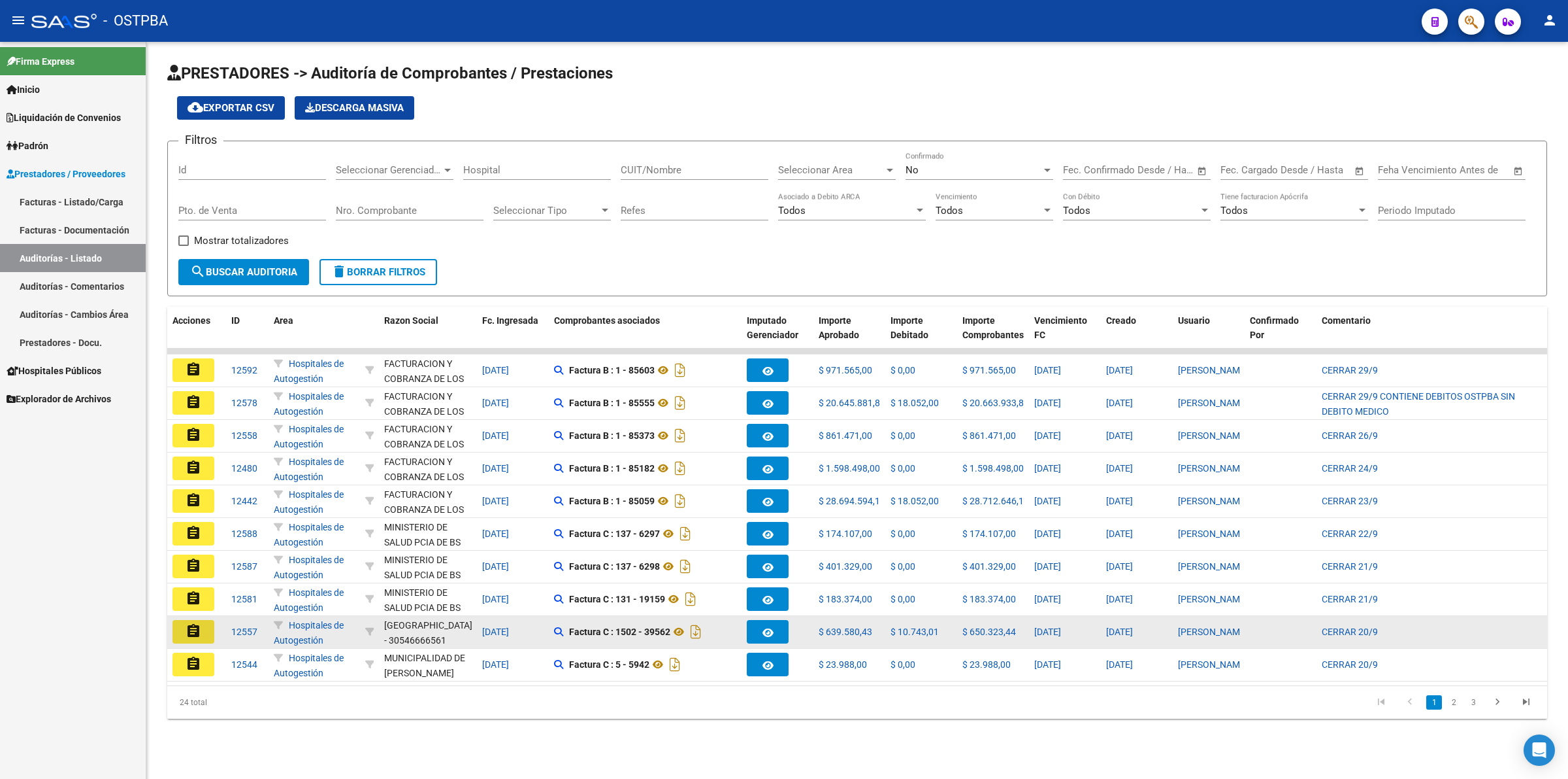
click at [192, 633] on mat-icon "assignment" at bounding box center [194, 631] width 16 height 16
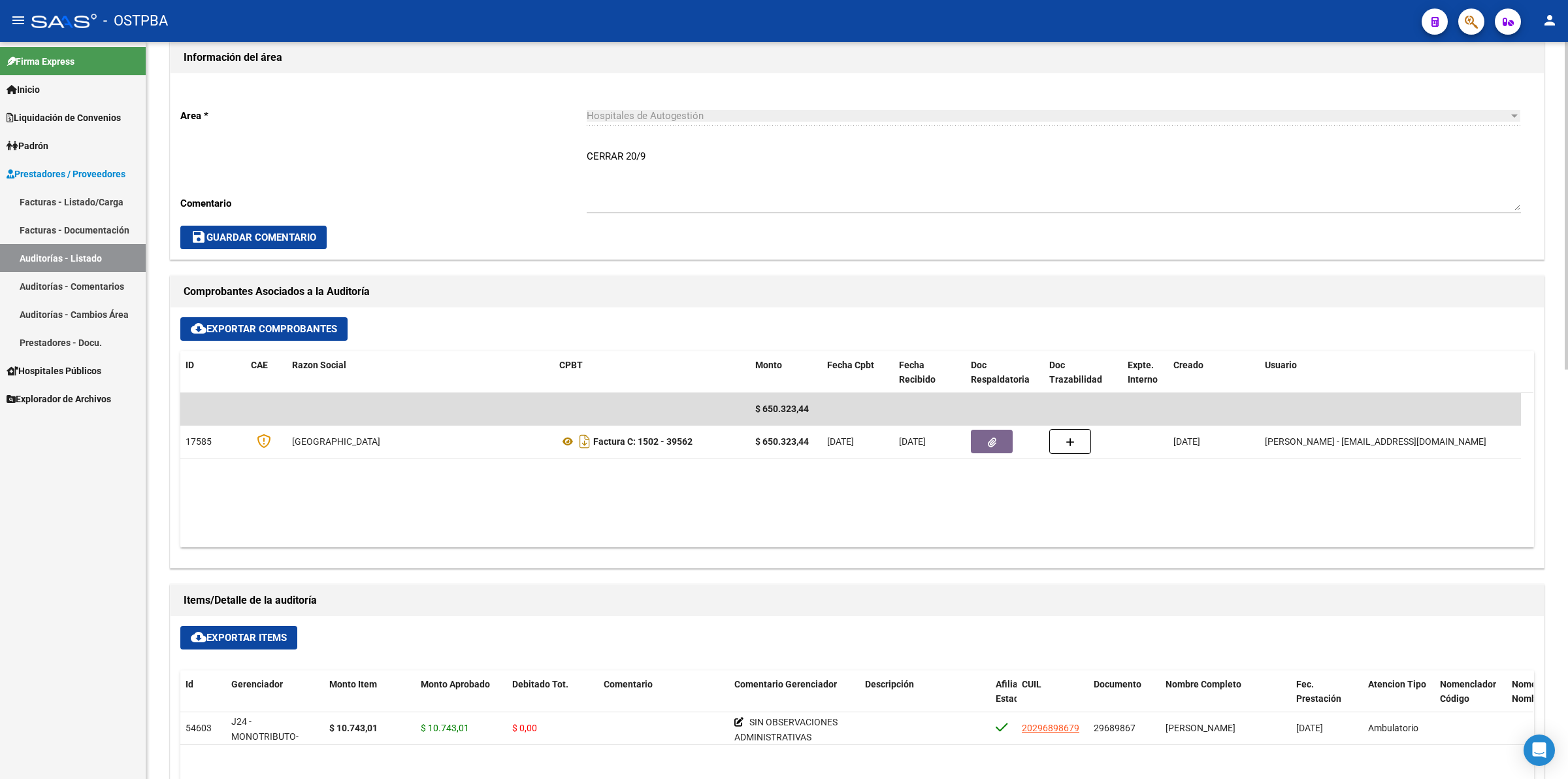
scroll to position [490, 0]
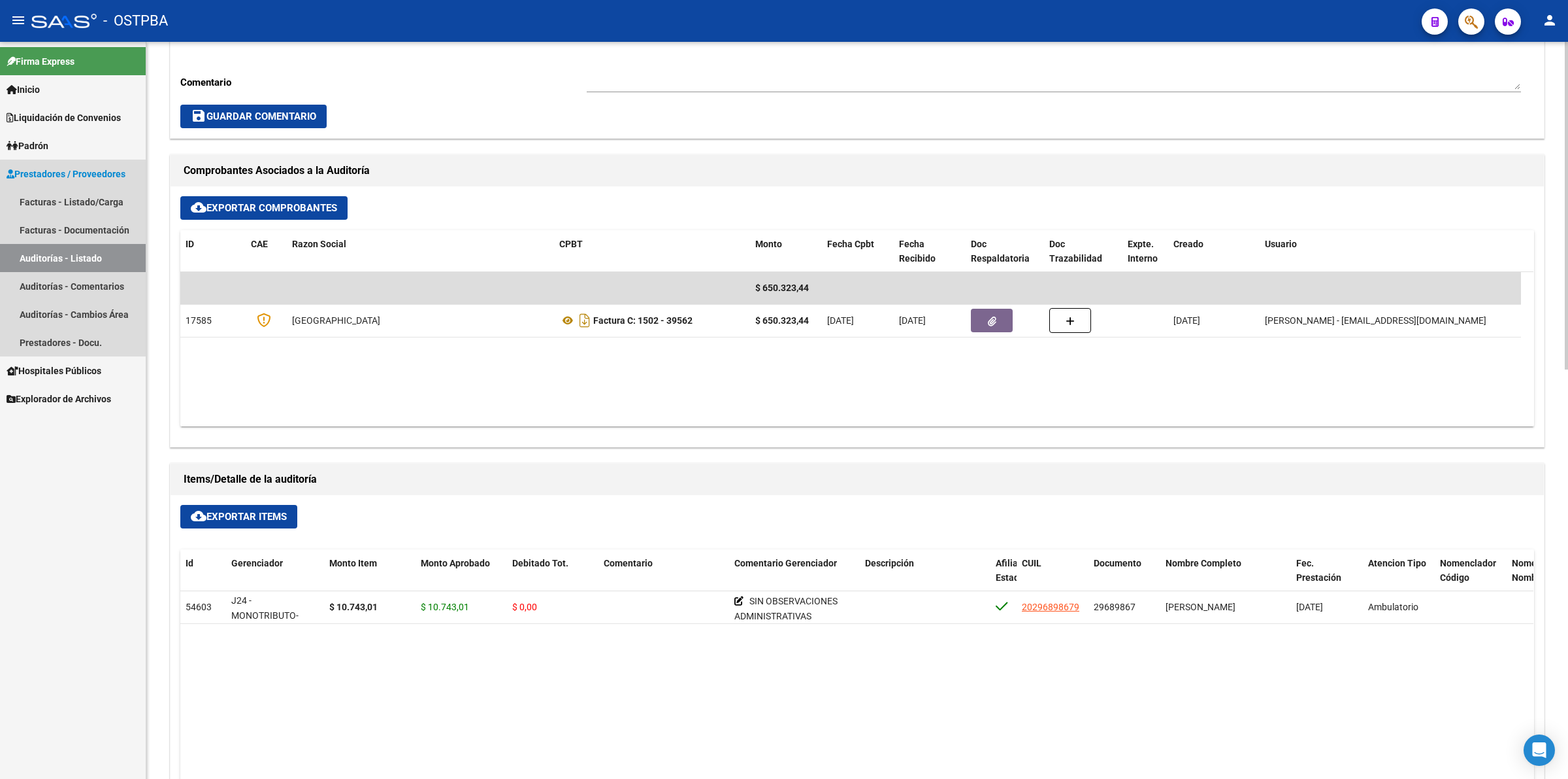
click at [123, 262] on link "Auditorías - Listado" at bounding box center [73, 258] width 146 height 28
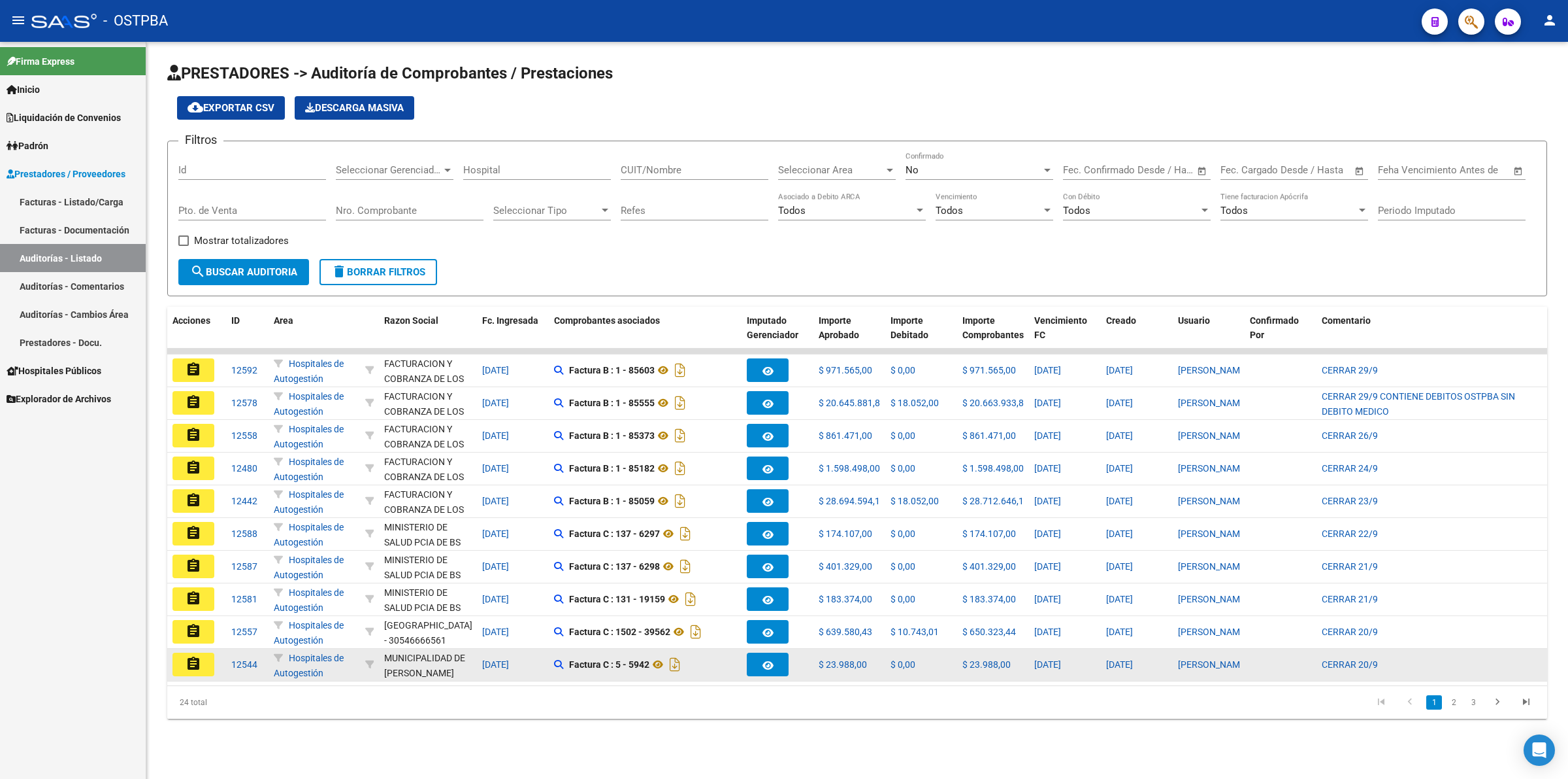
click at [187, 658] on mat-icon "assignment" at bounding box center [194, 664] width 16 height 16
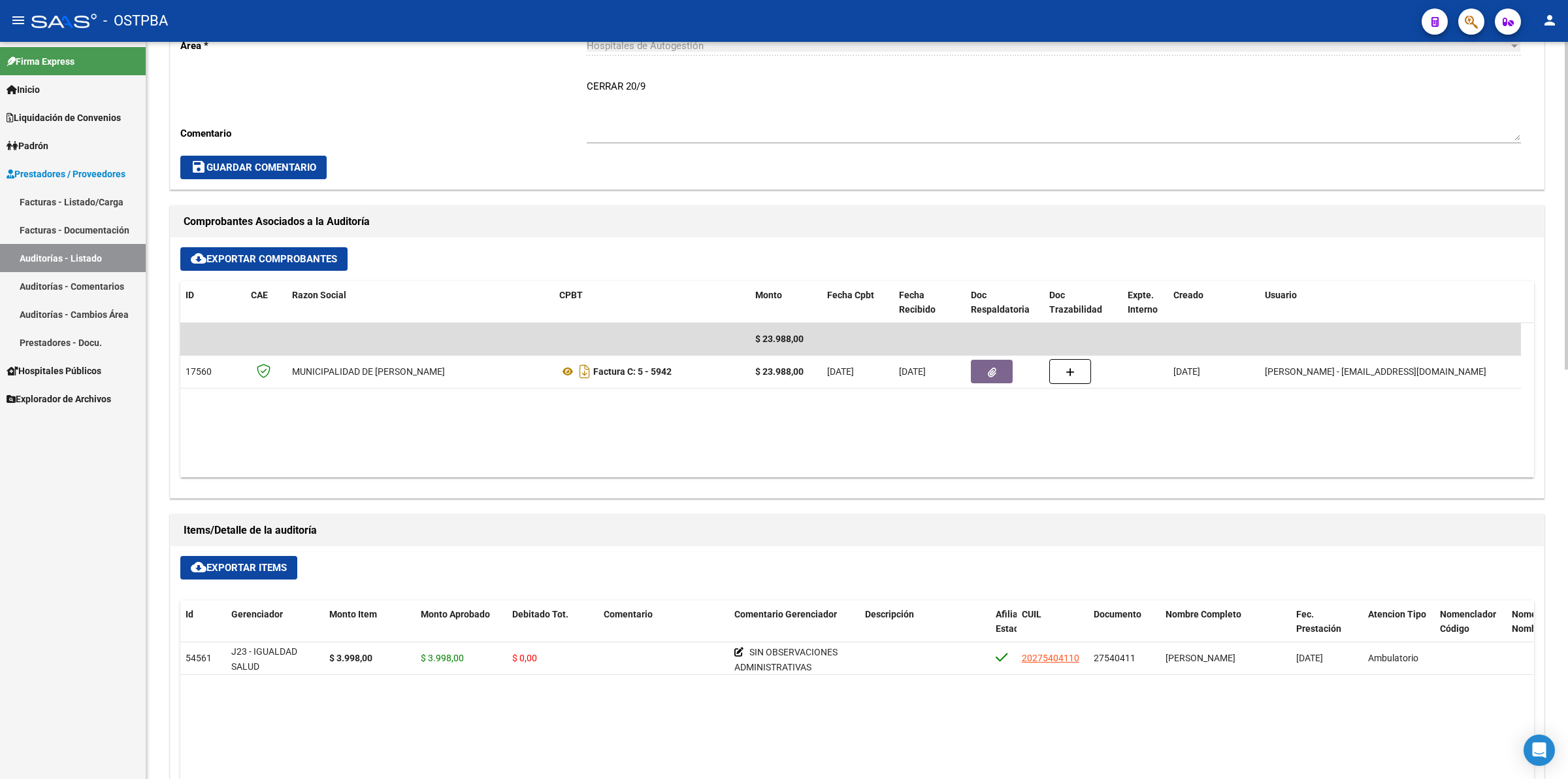
scroll to position [490, 0]
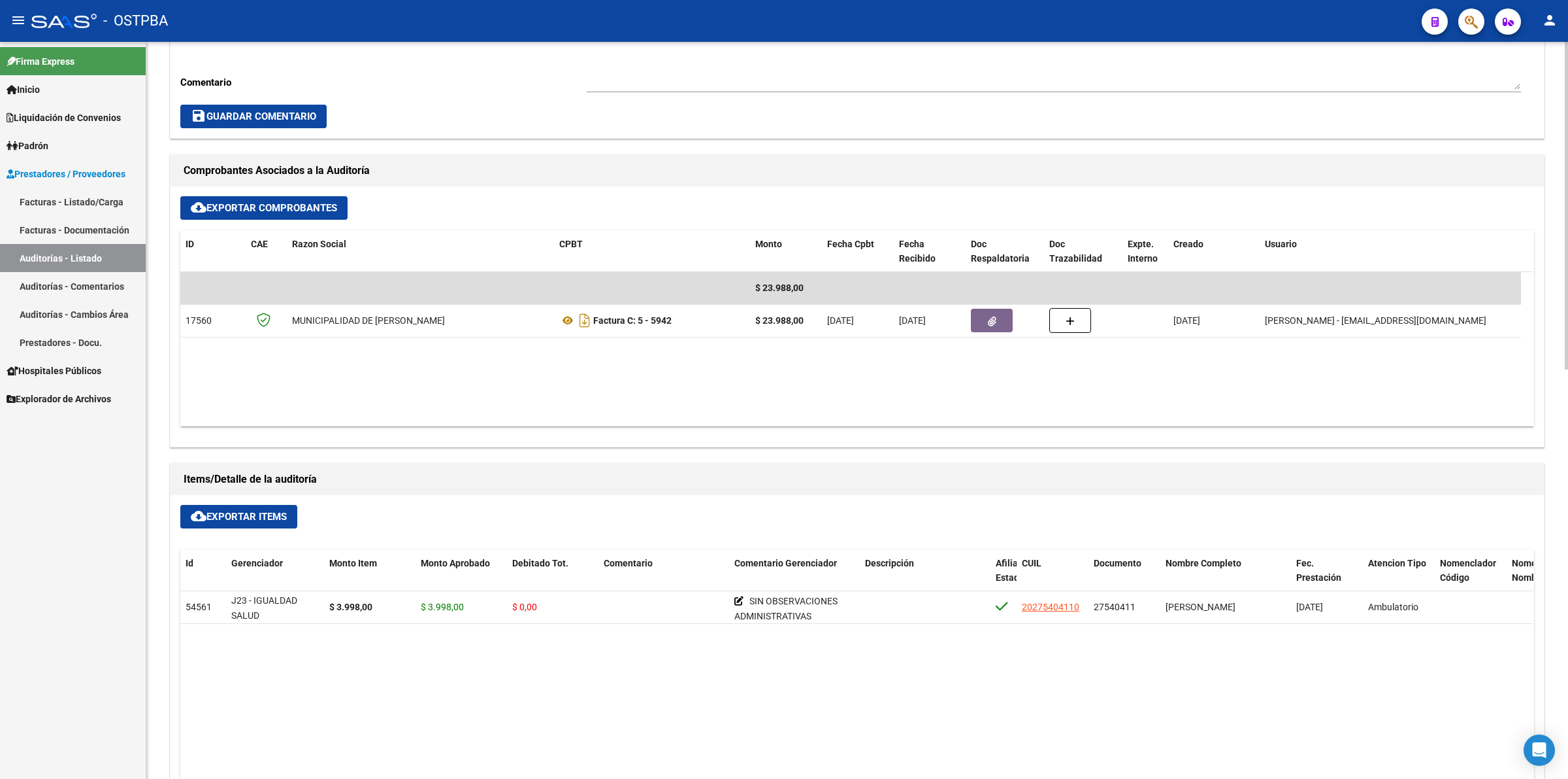
click at [101, 257] on link "Auditorías - Listado" at bounding box center [73, 258] width 146 height 28
